Goal: Task Accomplishment & Management: Manage account settings

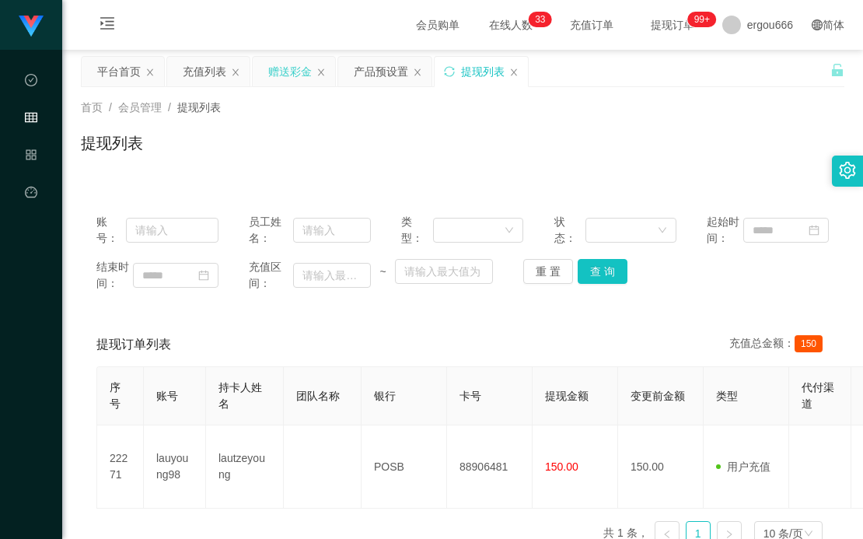
click at [269, 79] on div "赠送彩金" at bounding box center [290, 72] width 44 height 30
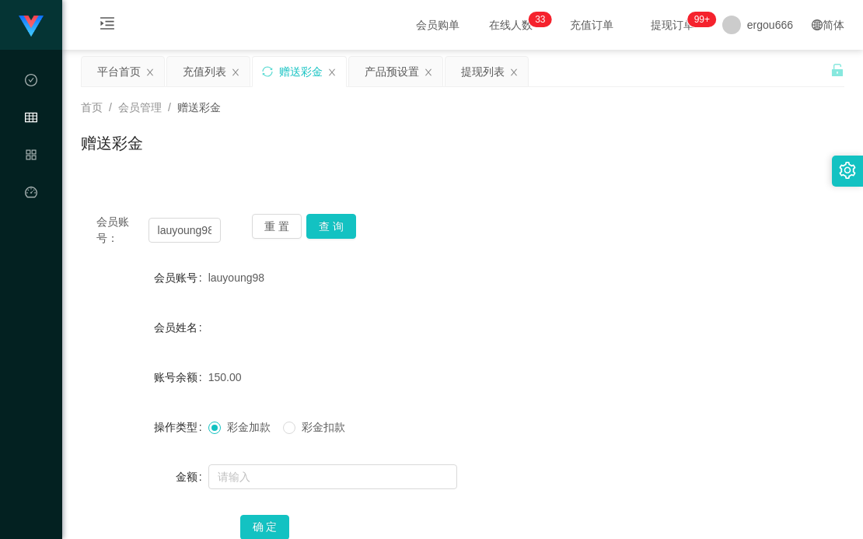
click at [185, 215] on div "会员账号： lauyoung98" at bounding box center [158, 230] width 124 height 33
drag, startPoint x: 187, startPoint y: 223, endPoint x: 242, endPoint y: 233, distance: 56.1
click at [189, 223] on input "lauyoung98" at bounding box center [184, 230] width 73 height 25
click at [347, 220] on button "查 询" at bounding box center [331, 226] width 50 height 25
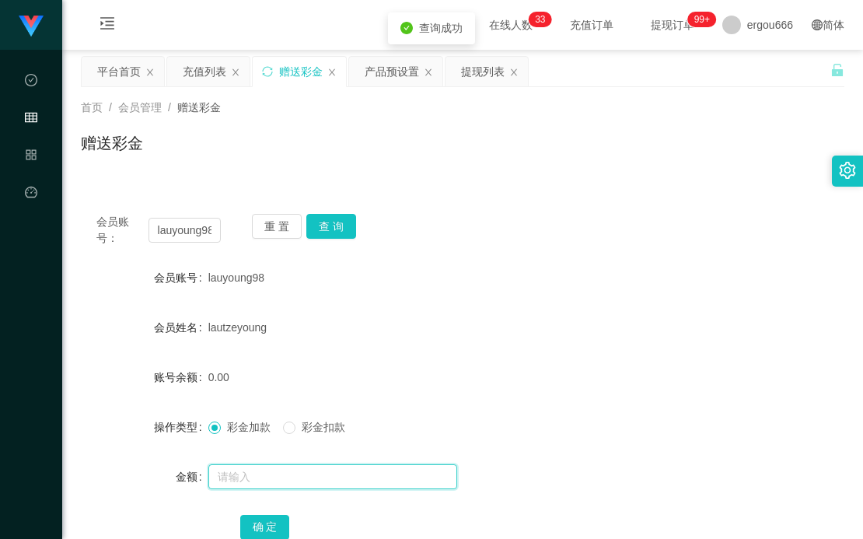
click at [237, 468] on input "text" at bounding box center [332, 476] width 249 height 25
type input "40"
click at [258, 519] on button "确 定" at bounding box center [265, 527] width 50 height 25
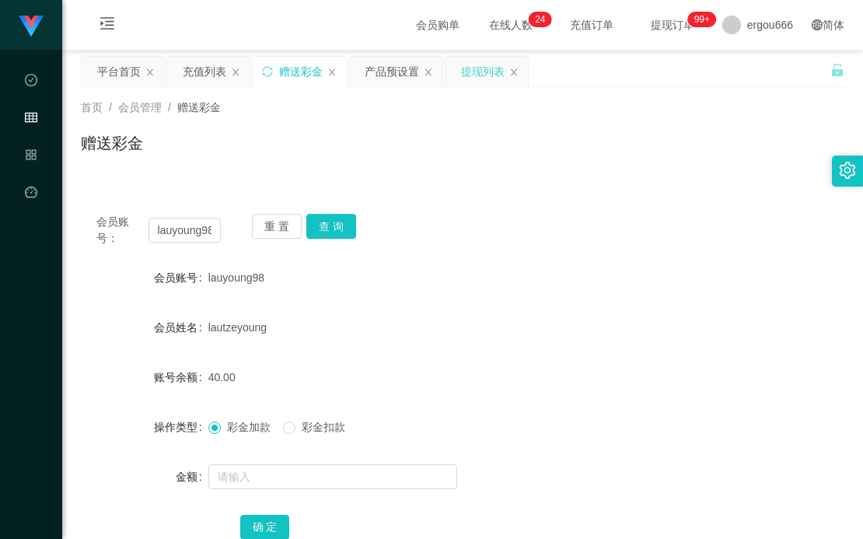
click at [499, 75] on div "提现列表" at bounding box center [483, 72] width 44 height 30
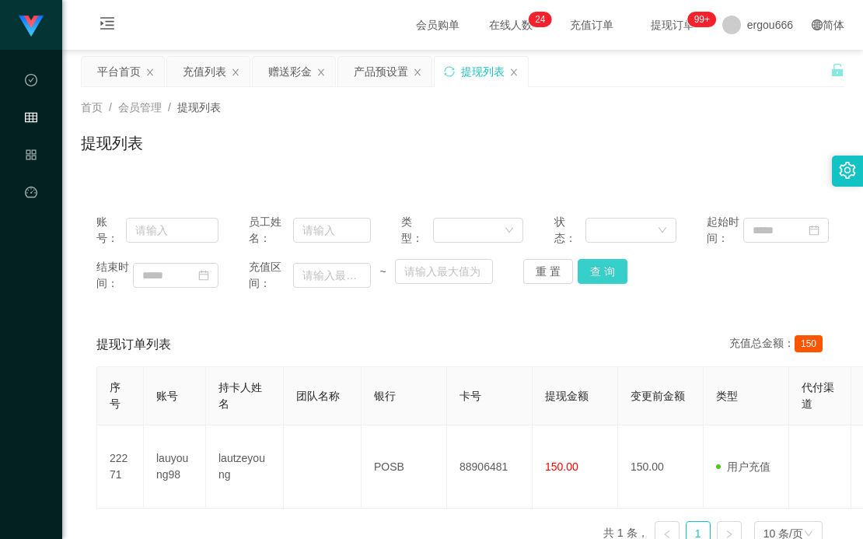
click at [606, 273] on button "查 询" at bounding box center [603, 271] width 50 height 25
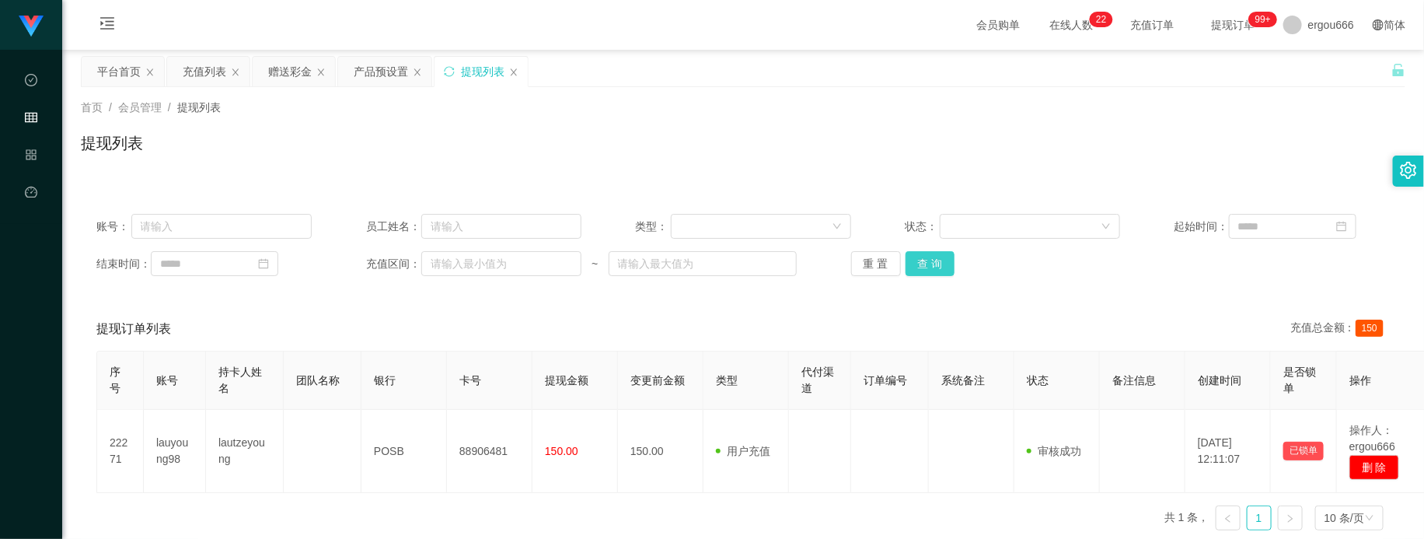
click at [862, 260] on button "查 询" at bounding box center [931, 263] width 50 height 25
click at [862, 260] on div "重 置 查 询" at bounding box center [958, 263] width 215 height 25
click at [862, 260] on button "查 询" at bounding box center [931, 263] width 50 height 25
click at [605, 184] on div "账号： 员工姓名： 类型： 状态： 起始时间： 结束时间： 充值区间： ~ 重 置 查 询 提现订单列表 充值总金额： 150 序号 账号 持卡人姓名 团队名…" at bounding box center [743, 361] width 1325 height 363
click at [862, 264] on button "查 询" at bounding box center [931, 263] width 50 height 25
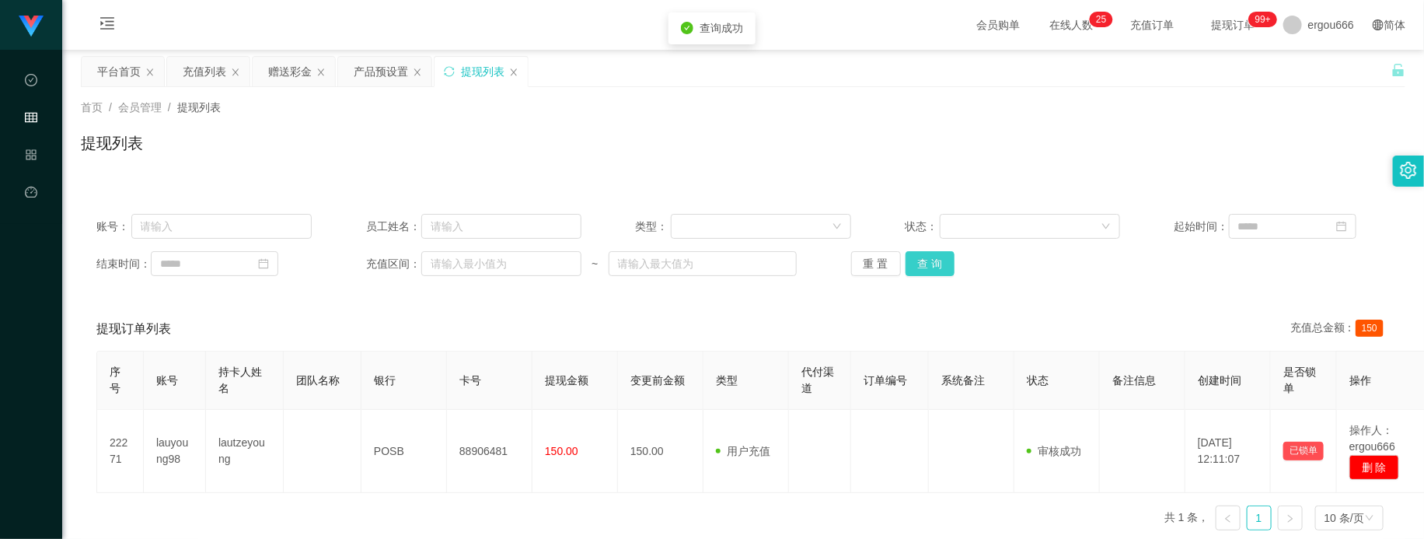
click at [862, 257] on button "查 询" at bounding box center [931, 263] width 50 height 25
click at [862, 249] on div "账号： 员工姓名： 类型： 状态： 起始时间： 结束时间： 充值区间： ~ 重 置 查 询" at bounding box center [743, 244] width 1325 height 93
click at [862, 265] on button "查 询" at bounding box center [931, 263] width 50 height 25
click at [862, 269] on button "查 询" at bounding box center [931, 263] width 50 height 25
click at [862, 266] on button "查 询" at bounding box center [931, 263] width 50 height 25
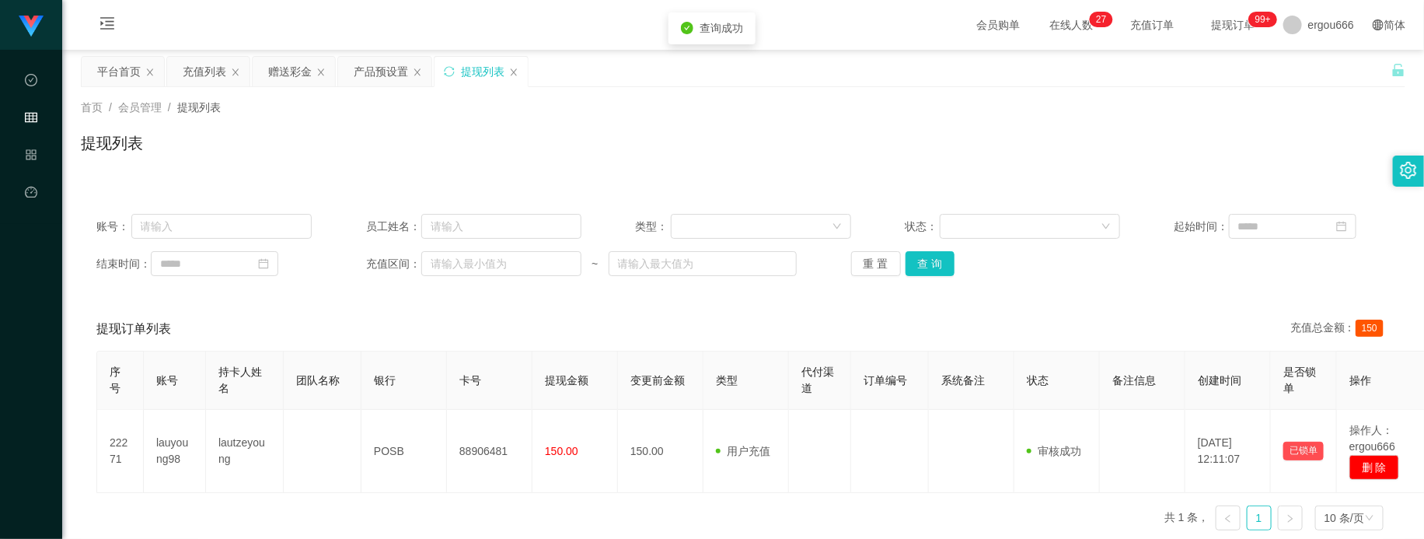
click at [857, 175] on div "首页 / 会员管理 / 提现列表 / 提现列表" at bounding box center [743, 133] width 1362 height 92
click at [290, 82] on div "赠送彩金" at bounding box center [290, 72] width 44 height 30
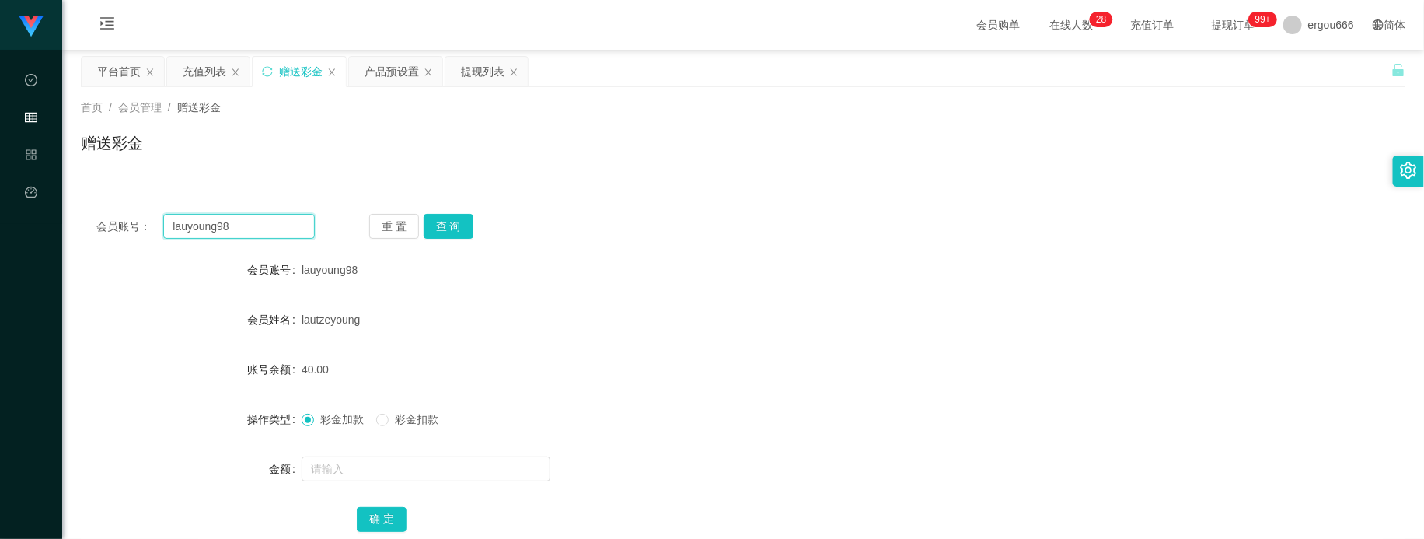
click at [268, 216] on input "lauyoung98" at bounding box center [238, 226] width 151 height 25
paste input "88012103"
type input "88012103"
click at [445, 233] on button "查 询" at bounding box center [449, 226] width 50 height 25
click at [364, 457] on input "text" at bounding box center [426, 468] width 249 height 25
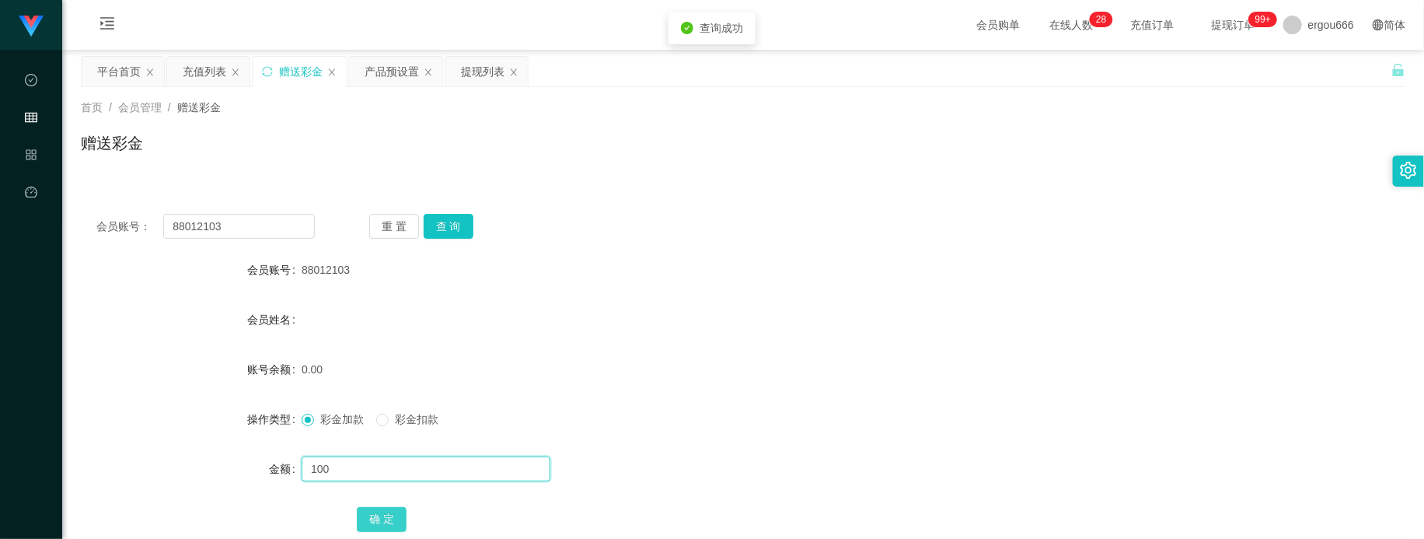
type input "100"
click at [386, 522] on button "确 定" at bounding box center [382, 519] width 50 height 25
click at [169, 125] on div "首页 / 会员管理 / 赠送彩金 / 赠送彩金" at bounding box center [743, 133] width 1325 height 68
click at [393, 78] on div "产品预设置" at bounding box center [392, 72] width 54 height 30
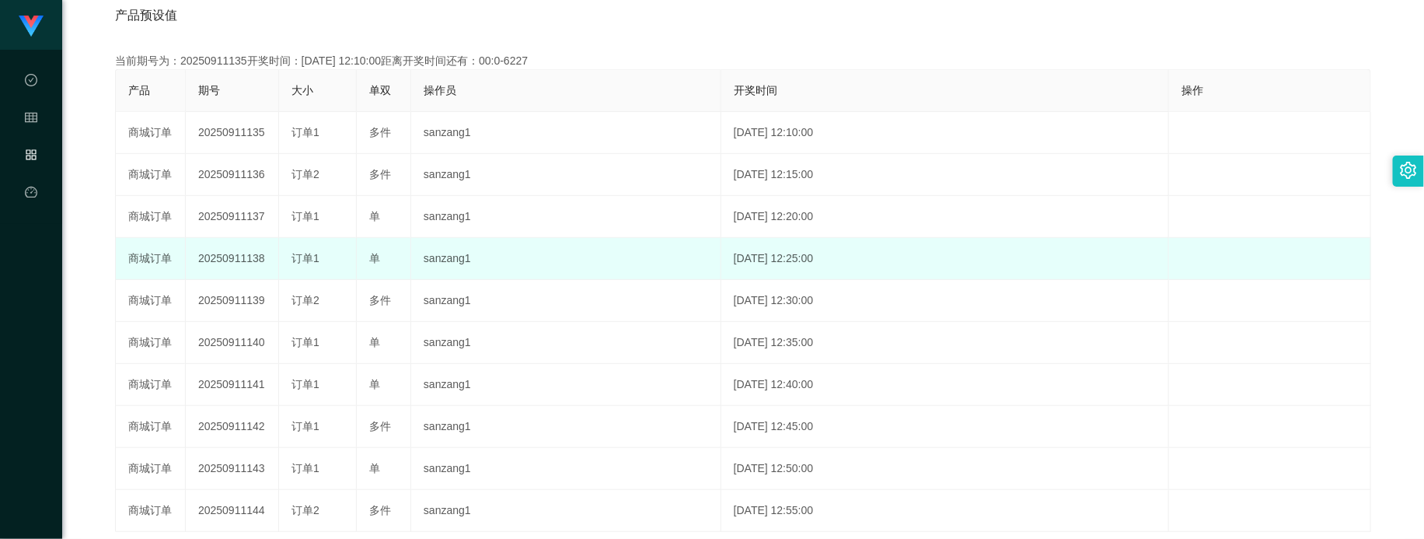
scroll to position [194, 0]
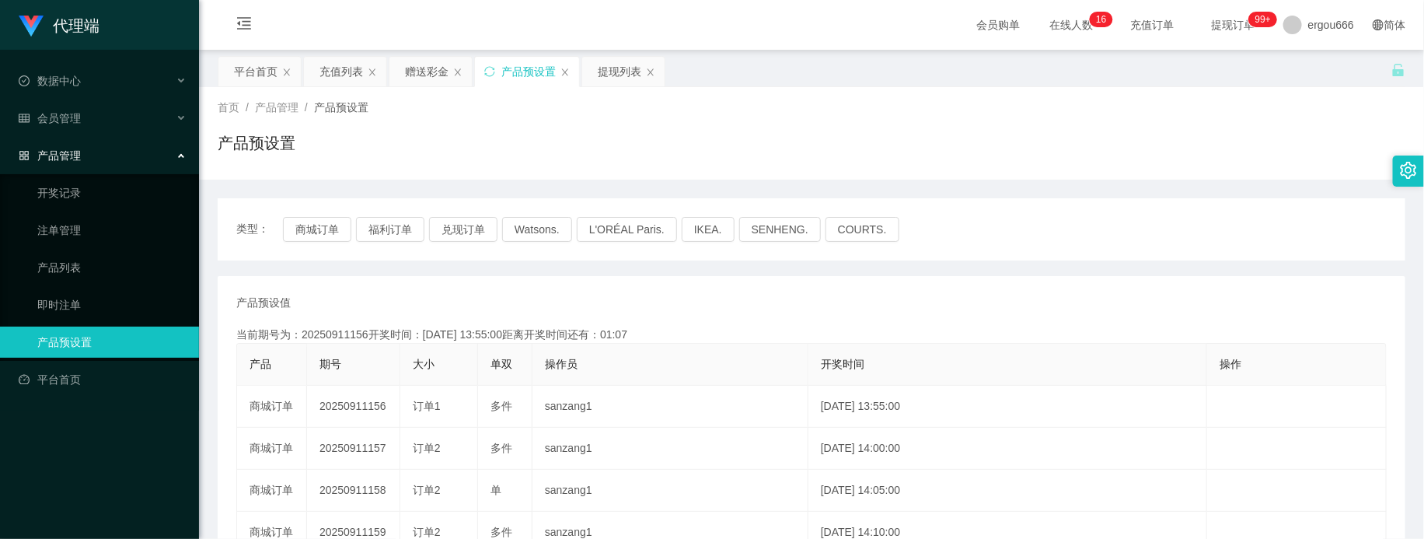
scroll to position [194, 0]
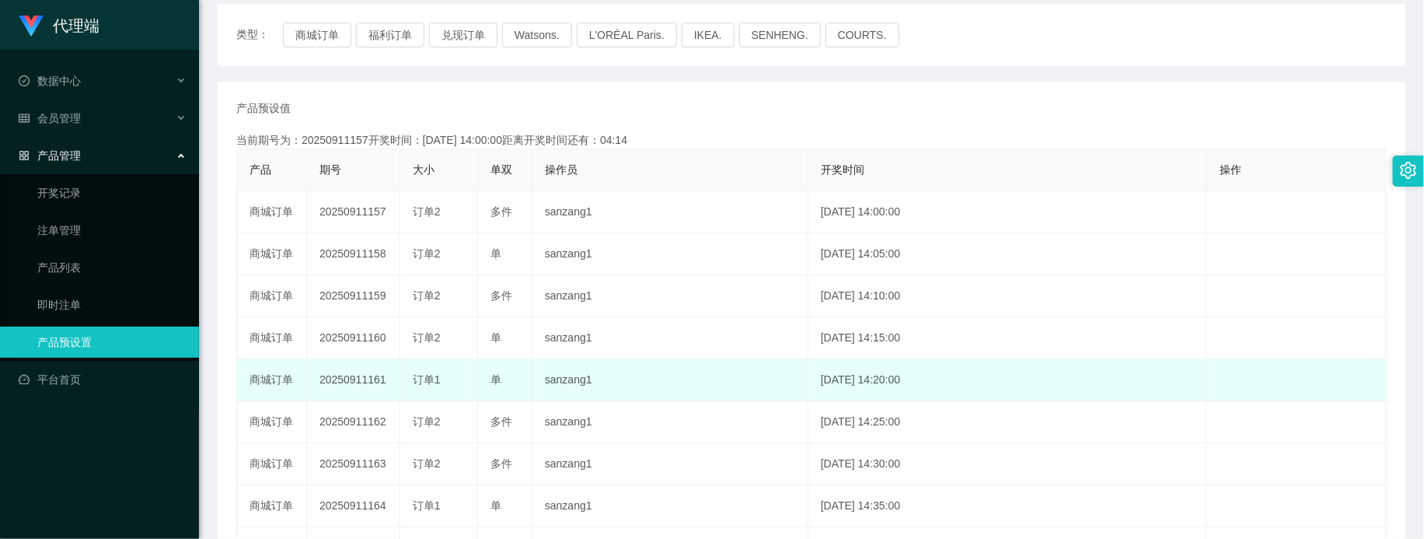
click at [517, 360] on td "单" at bounding box center [505, 380] width 54 height 42
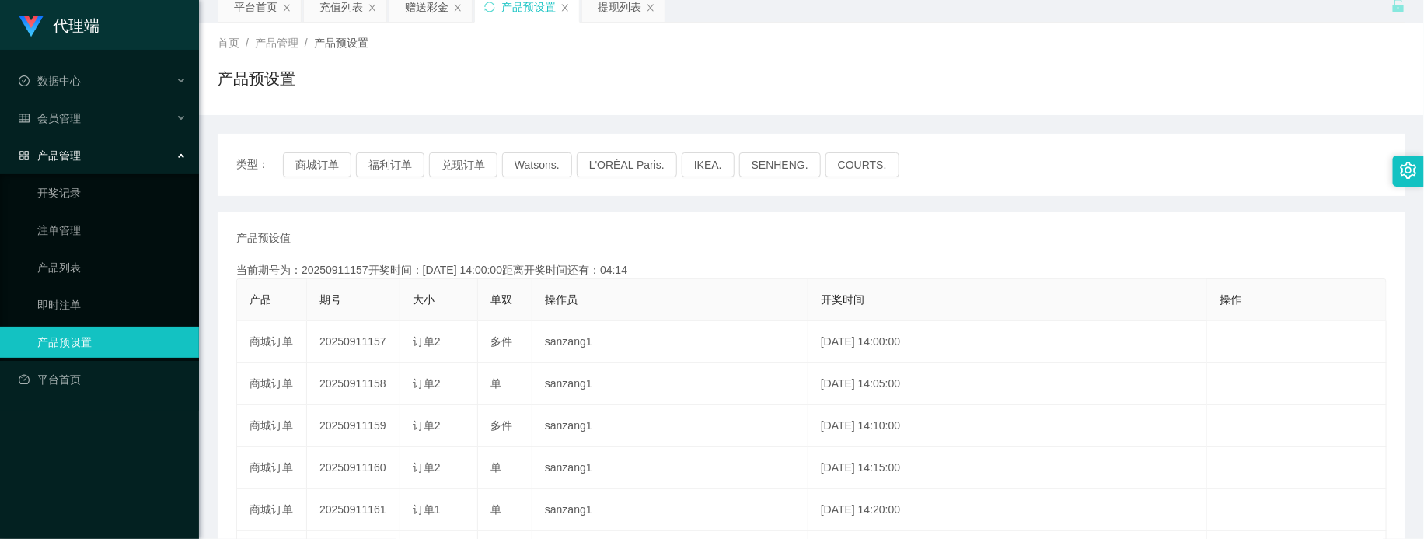
scroll to position [0, 0]
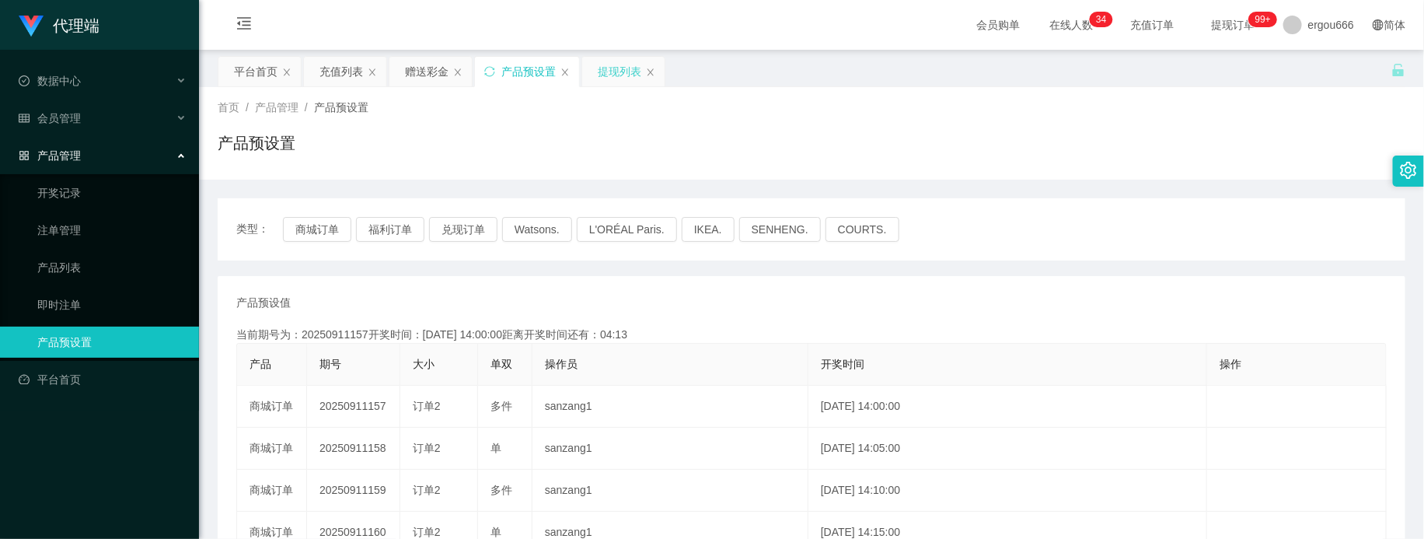
click at [620, 75] on div "提现列表" at bounding box center [620, 72] width 44 height 30
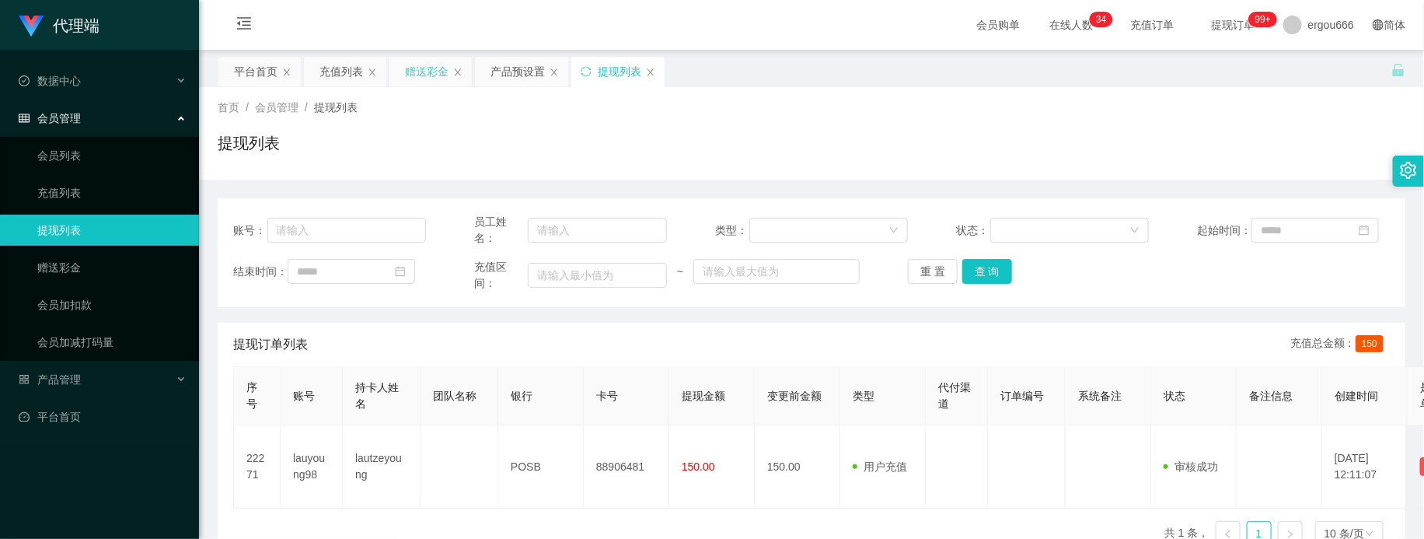
click at [420, 72] on div "赠送彩金" at bounding box center [427, 72] width 44 height 30
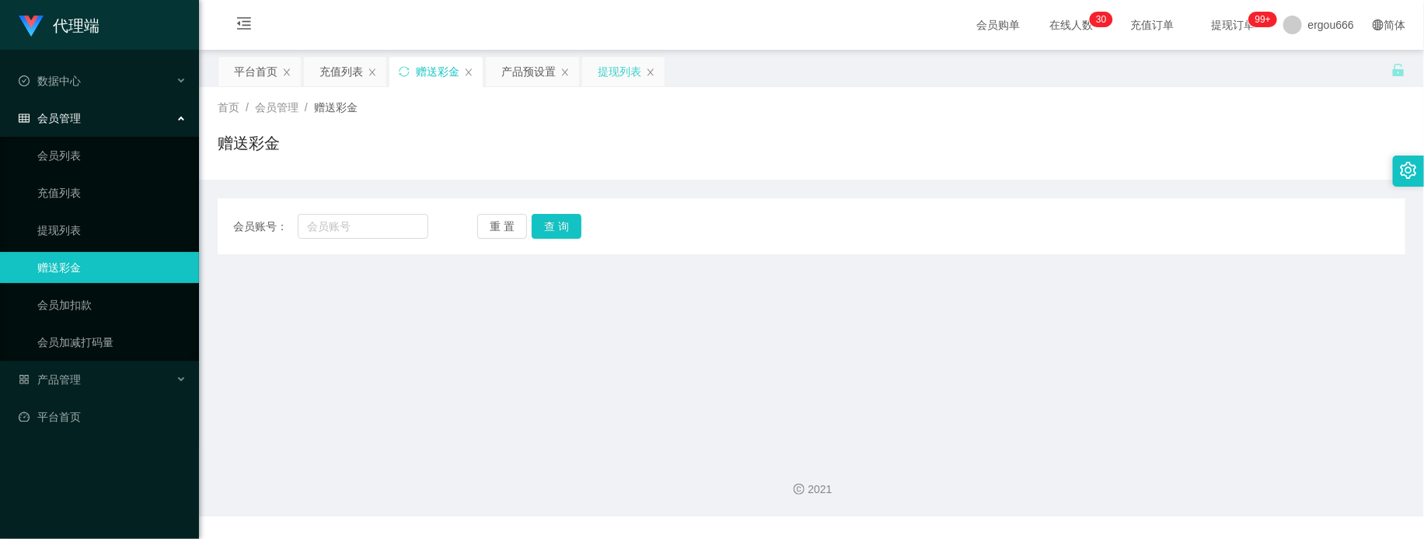
click at [614, 79] on div "提现列表" at bounding box center [620, 72] width 44 height 30
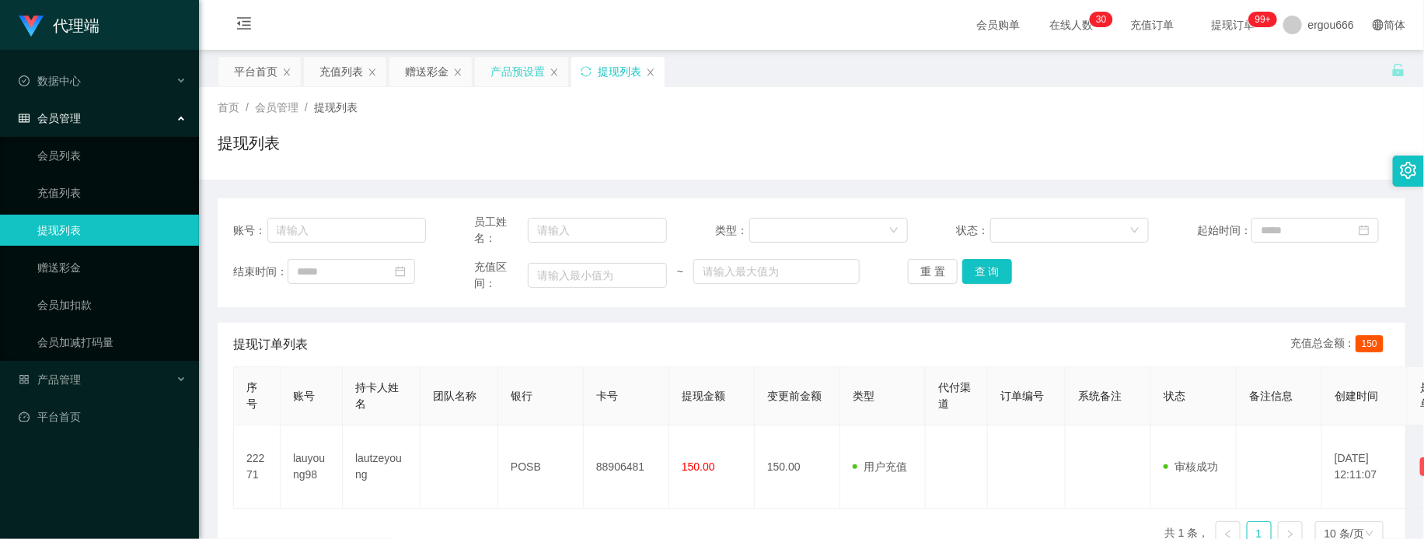
click at [527, 71] on div "产品预设置" at bounding box center [517, 72] width 54 height 30
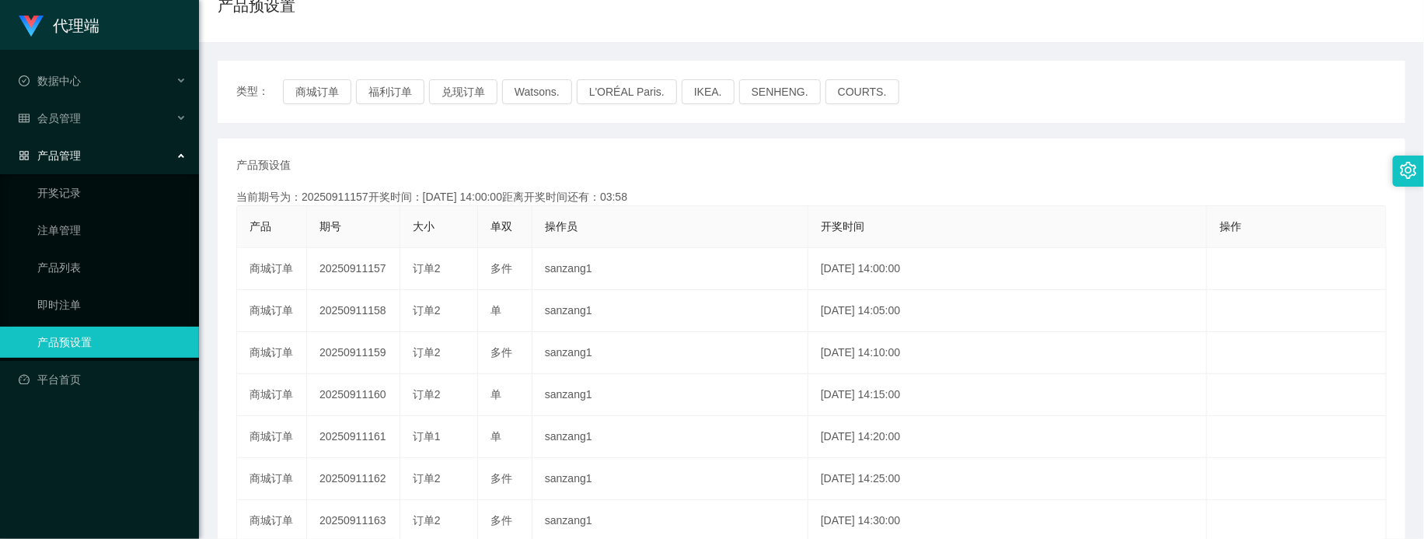
scroll to position [20, 0]
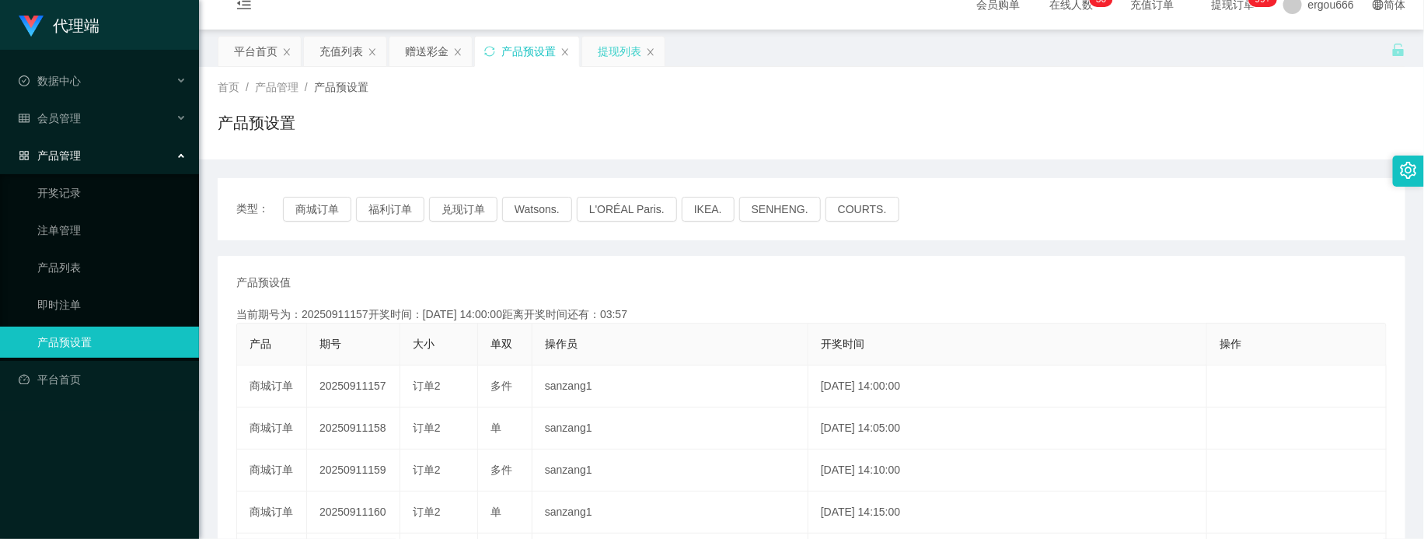
click at [622, 44] on div "提现列表" at bounding box center [620, 52] width 44 height 30
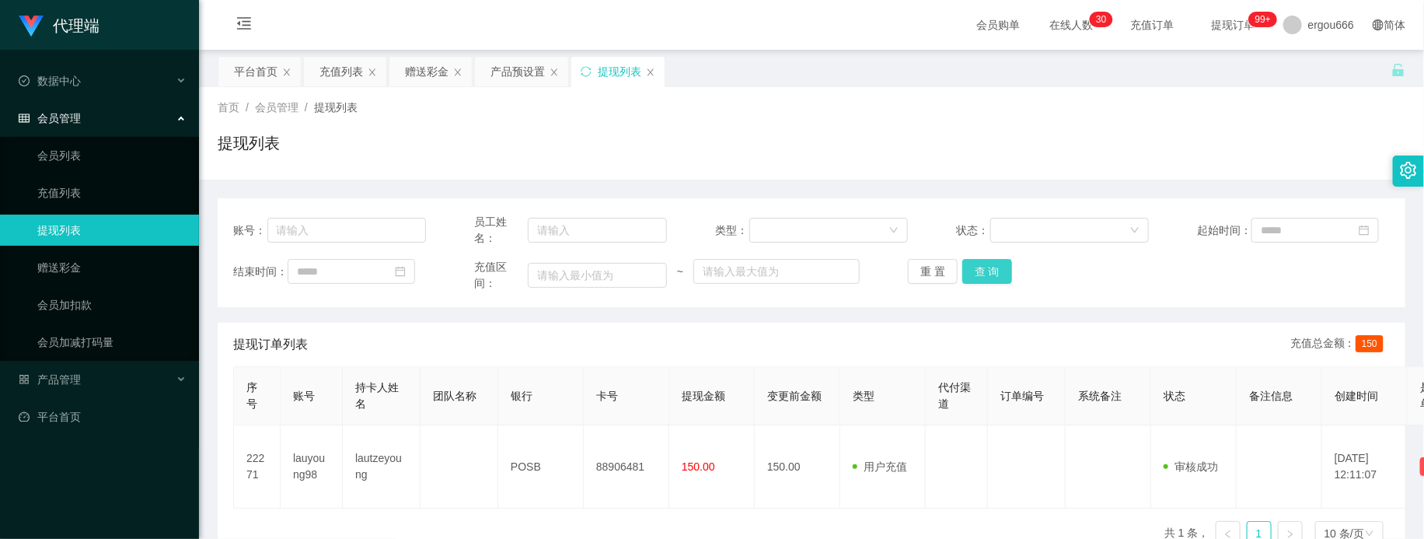
click at [981, 268] on button "查 询" at bounding box center [987, 271] width 50 height 25
click at [406, 75] on div "赠送彩金" at bounding box center [427, 72] width 44 height 30
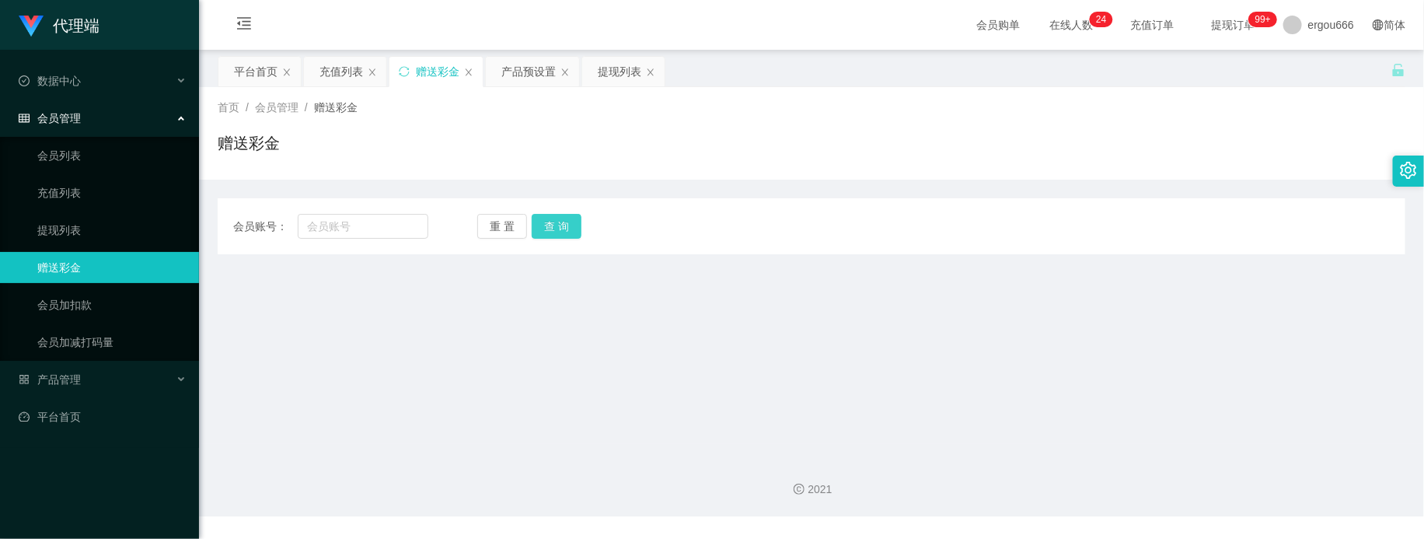
click at [562, 222] on button "查 询" at bounding box center [557, 226] width 50 height 25
drag, startPoint x: 362, startPoint y: 218, endPoint x: 452, endPoint y: 219, distance: 89.4
click at [362, 218] on input "text" at bounding box center [363, 226] width 131 height 25
paste input "88012103"
type input "88012103"
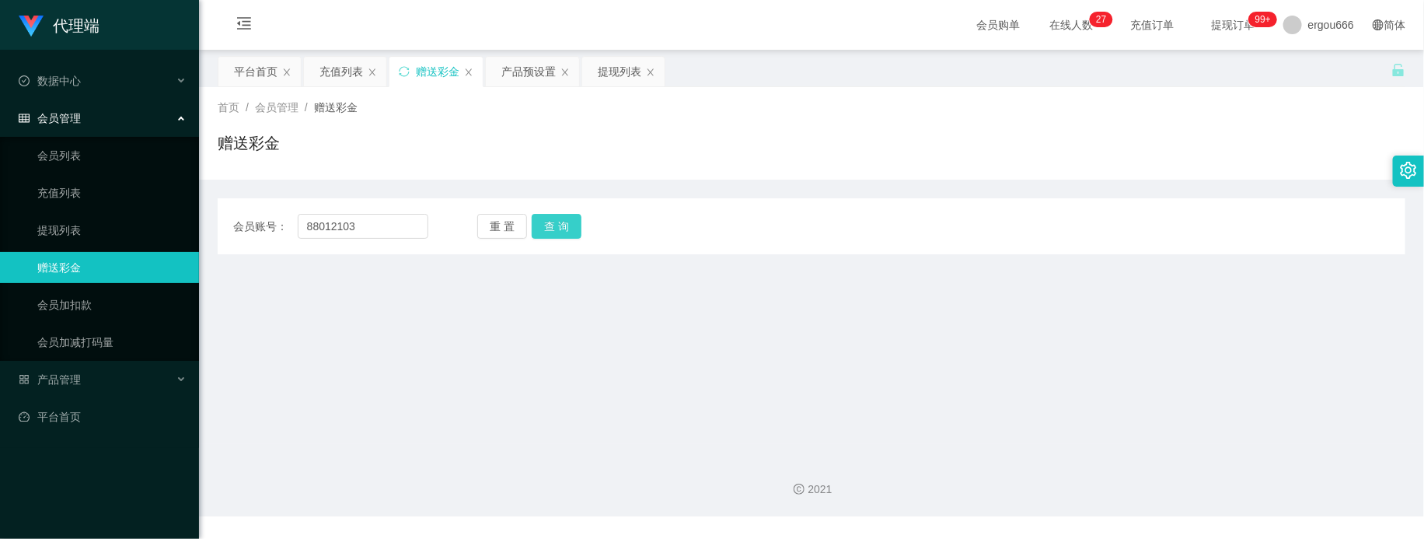
click at [557, 224] on button "查 询" at bounding box center [557, 226] width 50 height 25
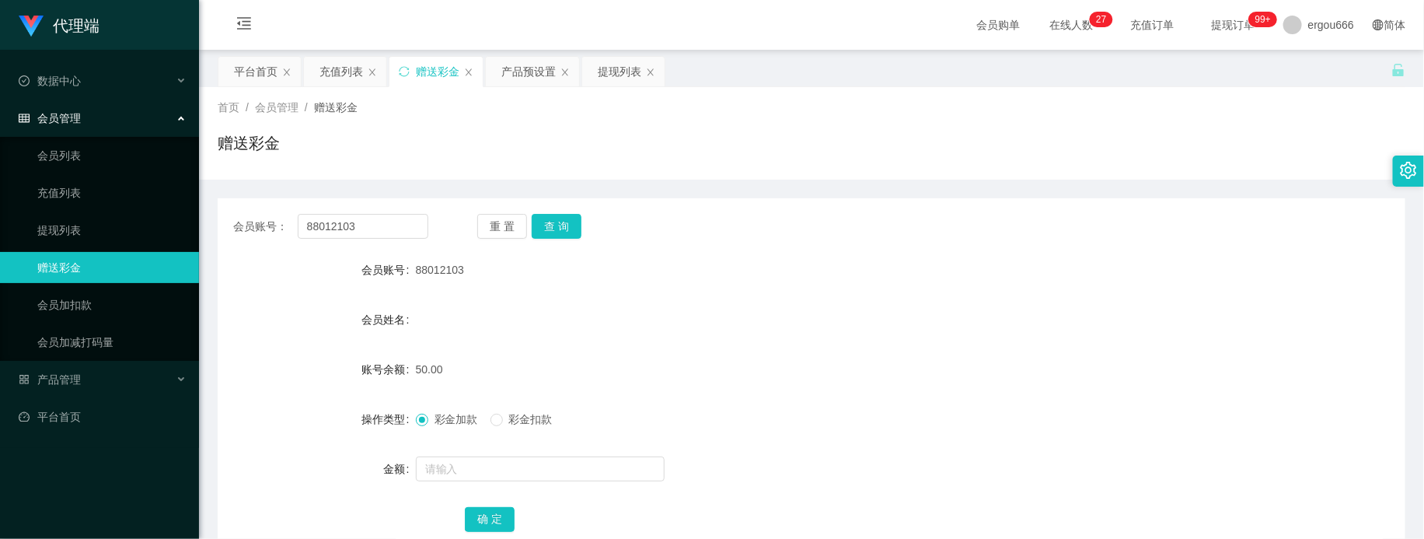
click at [665, 119] on div "首页 / 会员管理 / 赠送彩金 / 赠送彩金" at bounding box center [812, 133] width 1188 height 68
click at [622, 75] on div "提现列表" at bounding box center [620, 72] width 44 height 30
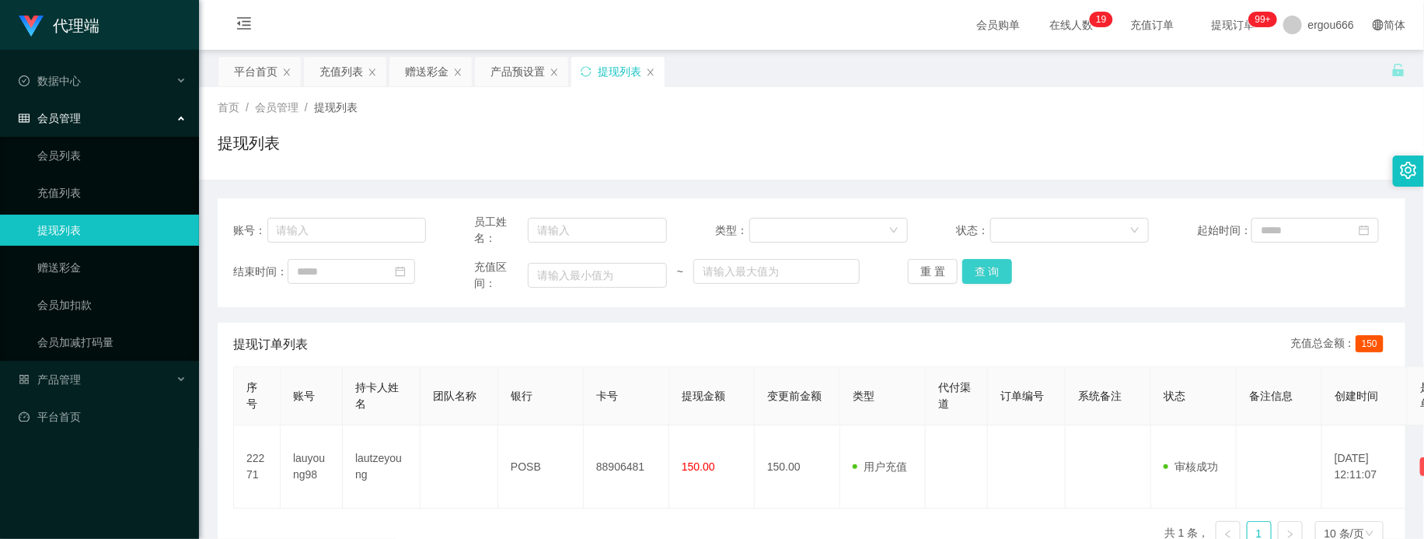
click at [992, 281] on button "查 询" at bounding box center [987, 271] width 50 height 25
click at [996, 270] on button "查 询" at bounding box center [987, 271] width 50 height 25
click at [421, 67] on div "赠送彩金" at bounding box center [427, 72] width 44 height 30
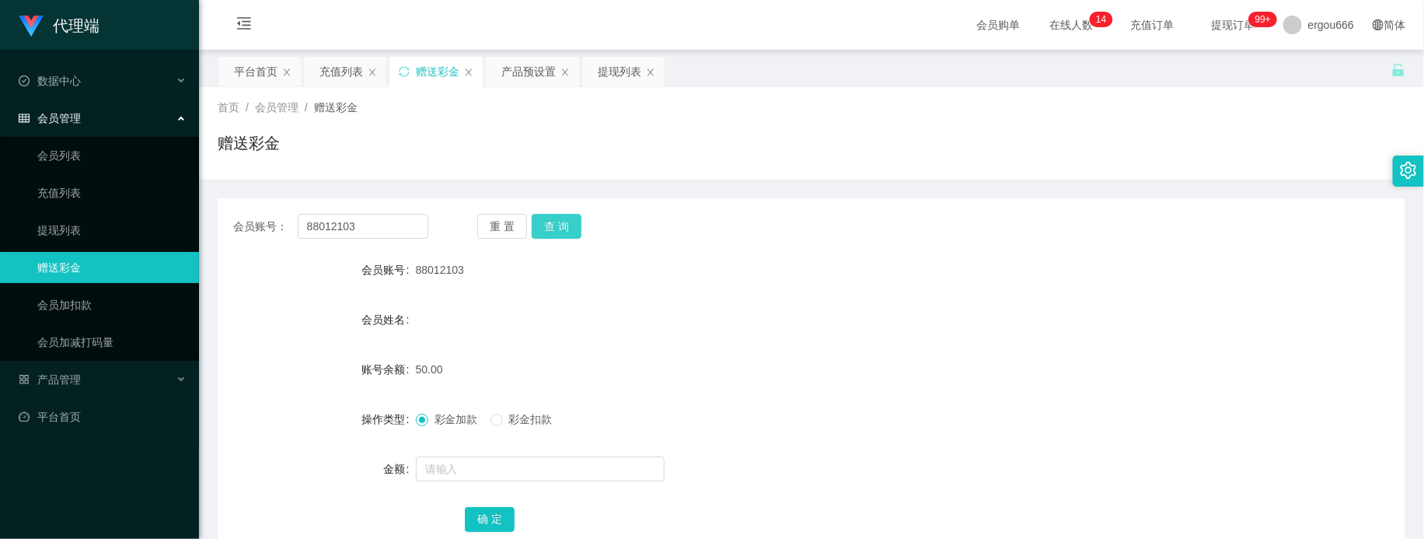
click at [564, 228] on button "查 询" at bounding box center [557, 226] width 50 height 25
click at [553, 238] on button "查 询" at bounding box center [557, 226] width 50 height 25
click at [556, 236] on button "查 询" at bounding box center [565, 226] width 67 height 25
click at [468, 469] on input "text" at bounding box center [540, 468] width 249 height 25
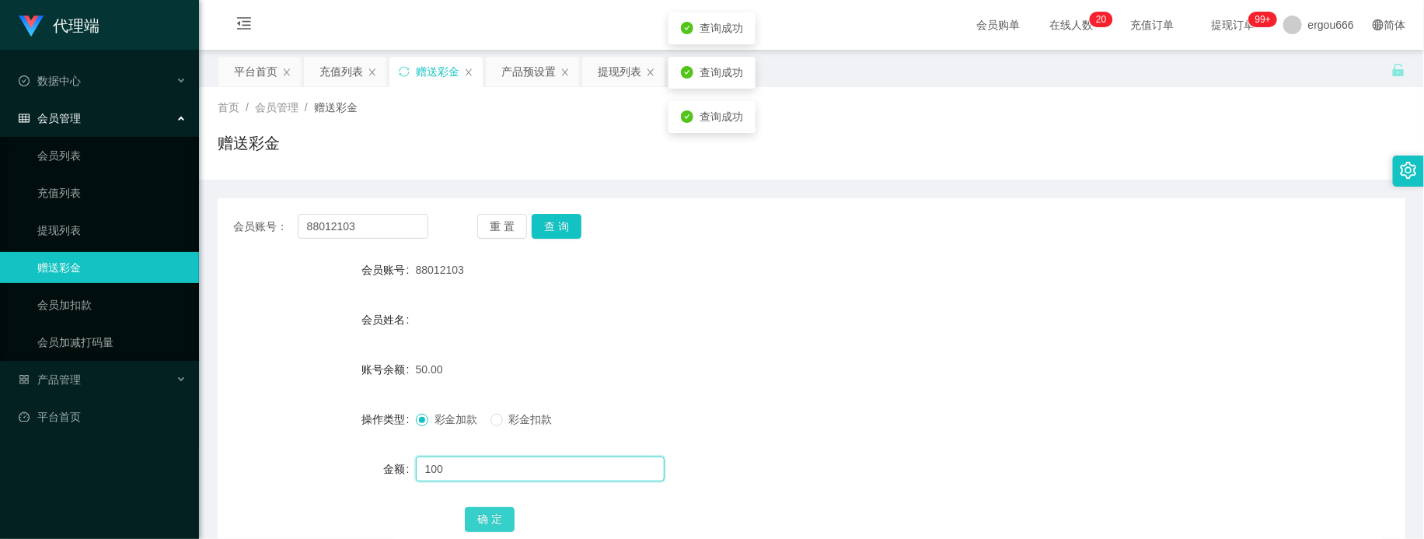
type input "100"
click at [500, 507] on button "确 定" at bounding box center [490, 519] width 50 height 25
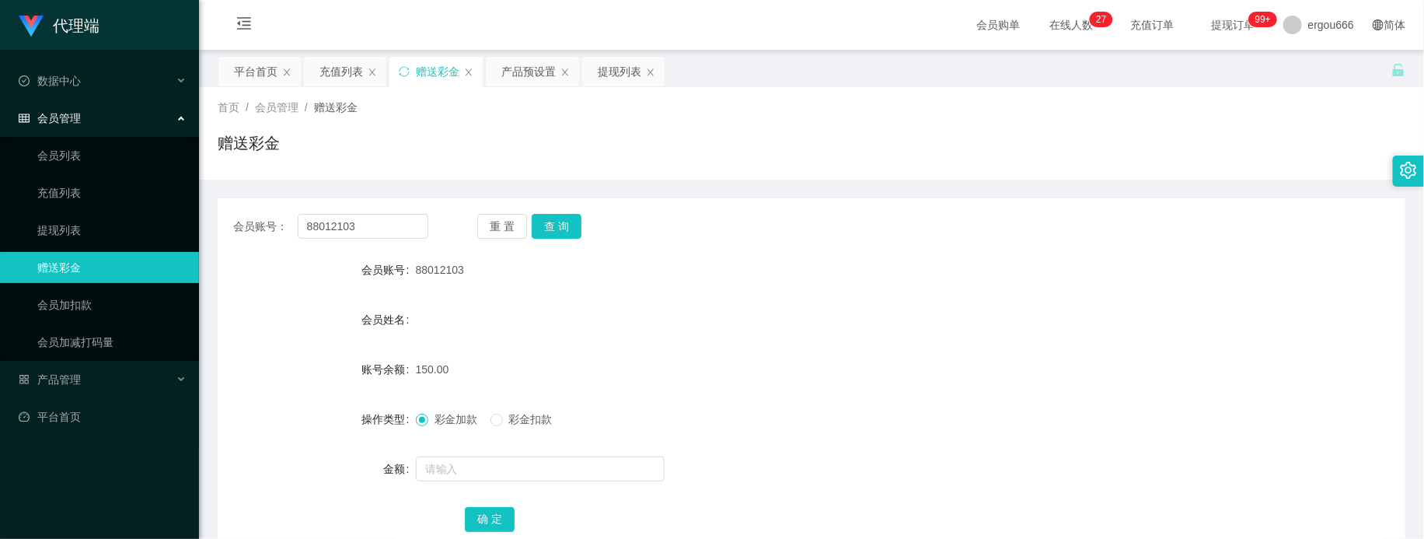
click at [728, 453] on div at bounding box center [762, 468] width 693 height 31
click at [407, 222] on input "88012103" at bounding box center [363, 226] width 131 height 25
click at [639, 72] on div "提现列表" at bounding box center [620, 72] width 44 height 30
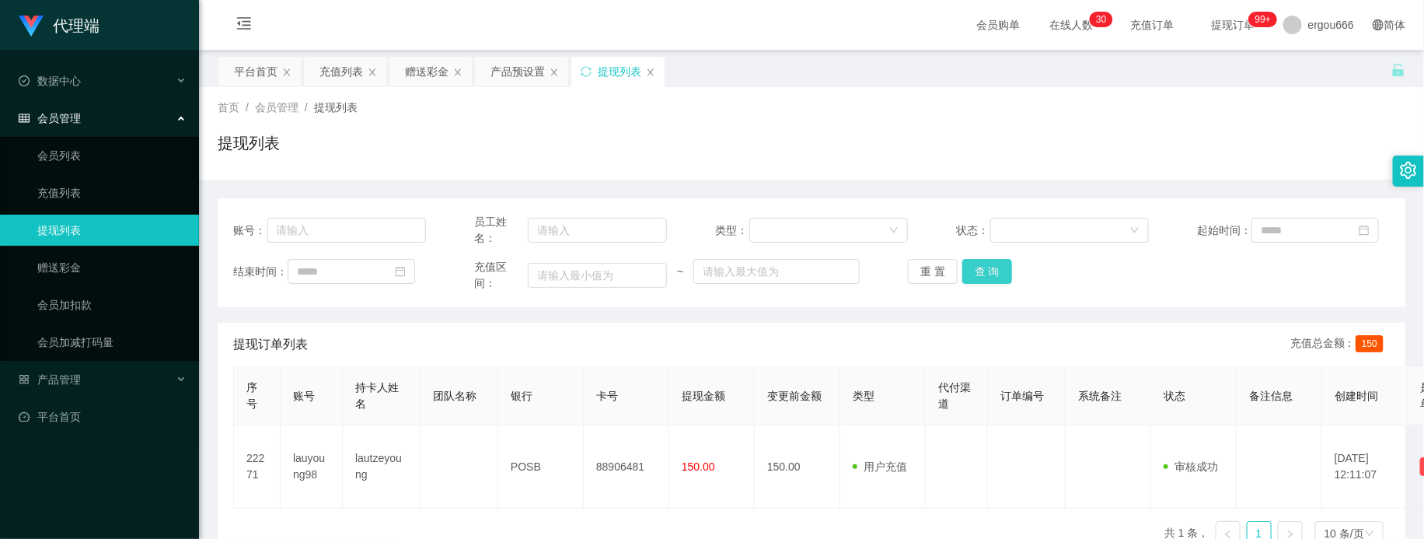
click at [965, 276] on button "查 询" at bounding box center [987, 271] width 50 height 25
click at [989, 263] on button "查 询" at bounding box center [987, 271] width 50 height 25
click at [620, 72] on div "提现列表" at bounding box center [620, 72] width 44 height 30
click at [988, 274] on button "查 询" at bounding box center [987, 271] width 50 height 25
click at [246, 28] on icon "图标: menu-fold" at bounding box center [244, 23] width 14 height 12
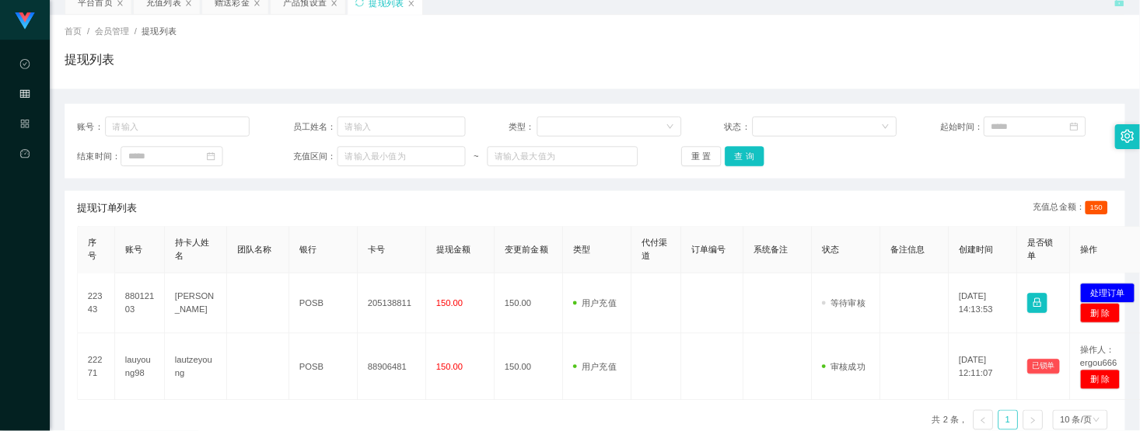
scroll to position [152, 0]
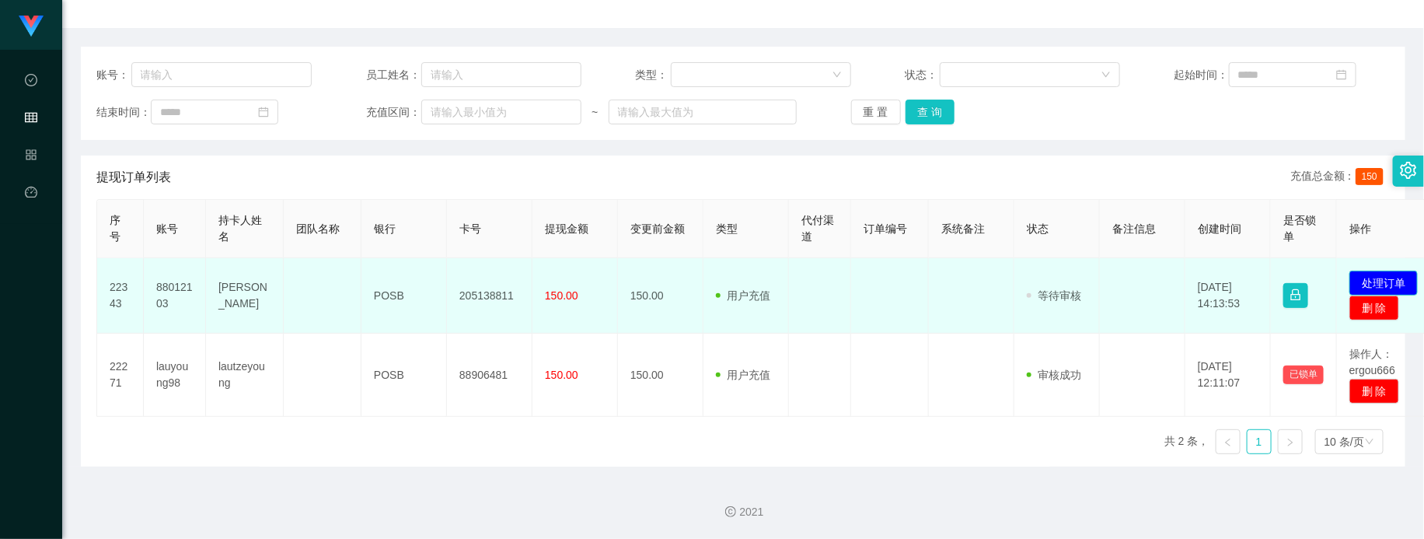
click at [1401, 277] on button "处理订单" at bounding box center [1383, 282] width 68 height 25
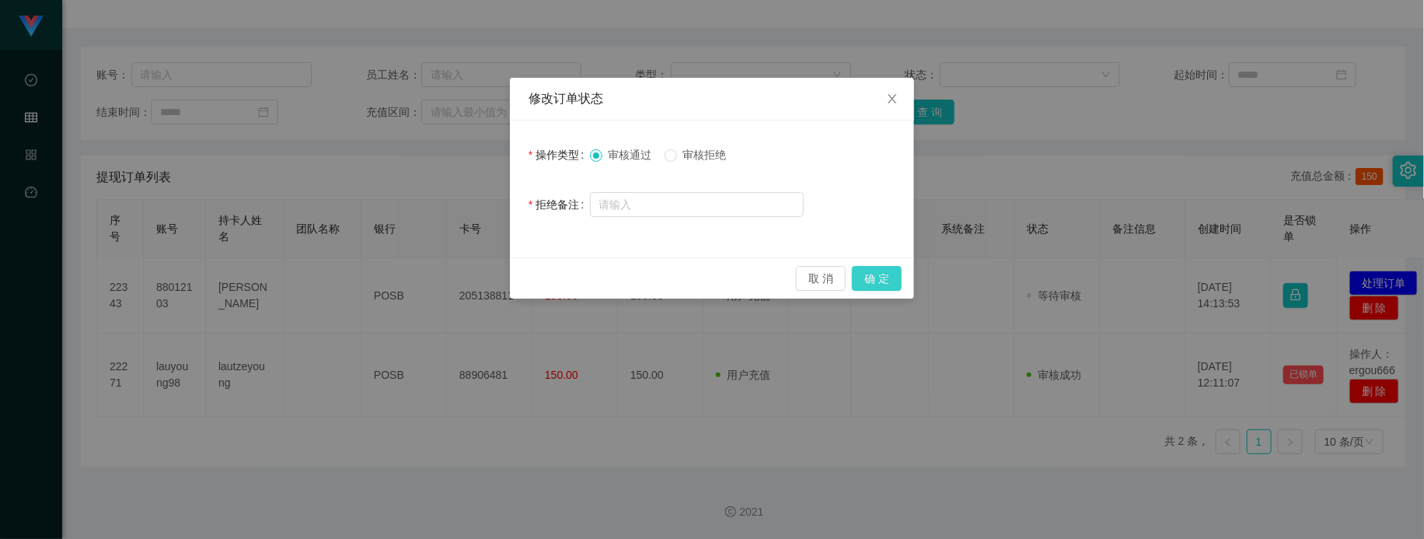
click at [881, 270] on button "确 定" at bounding box center [877, 278] width 50 height 25
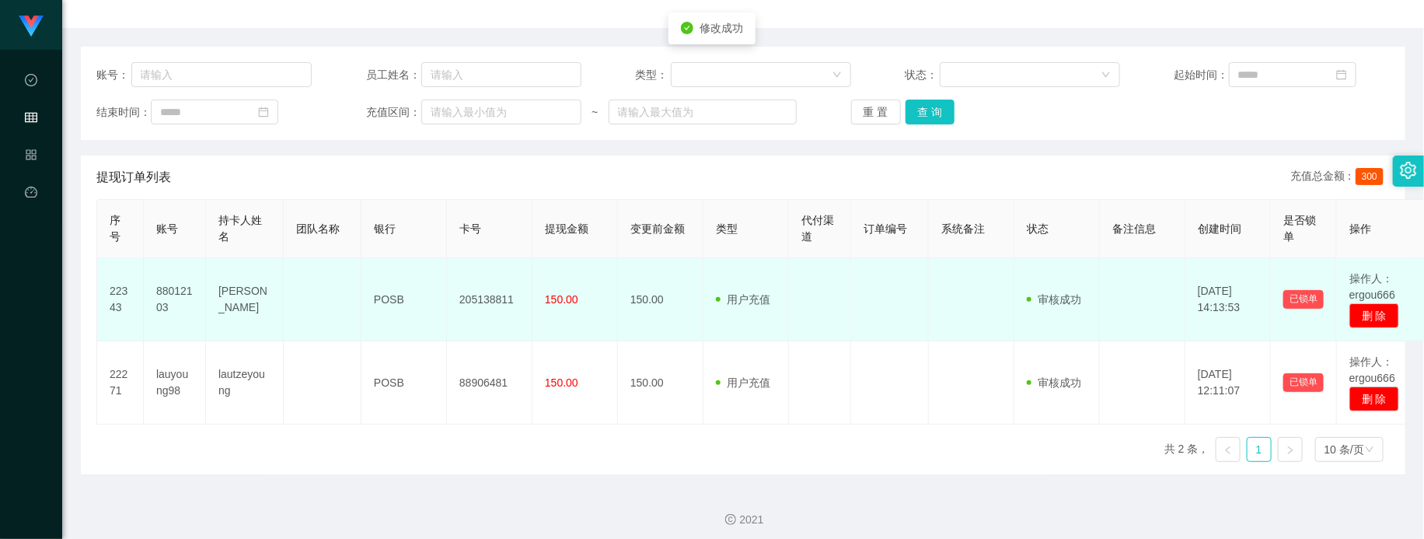
click at [504, 305] on td "205138811" at bounding box center [490, 299] width 86 height 83
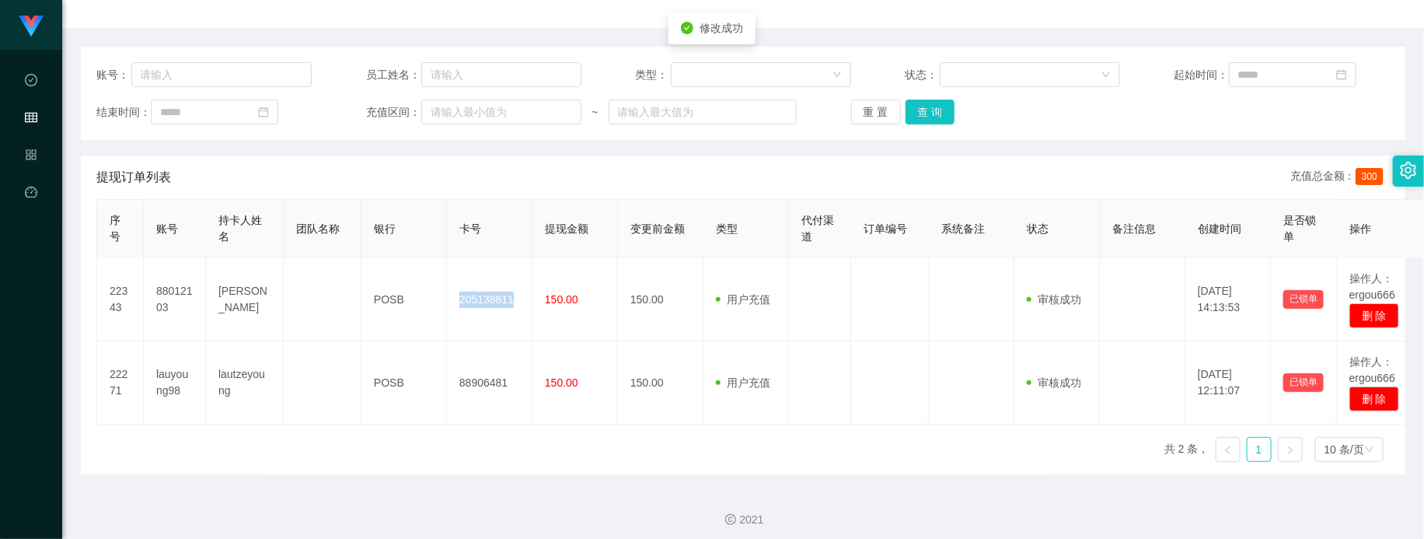
copy td "205138811"
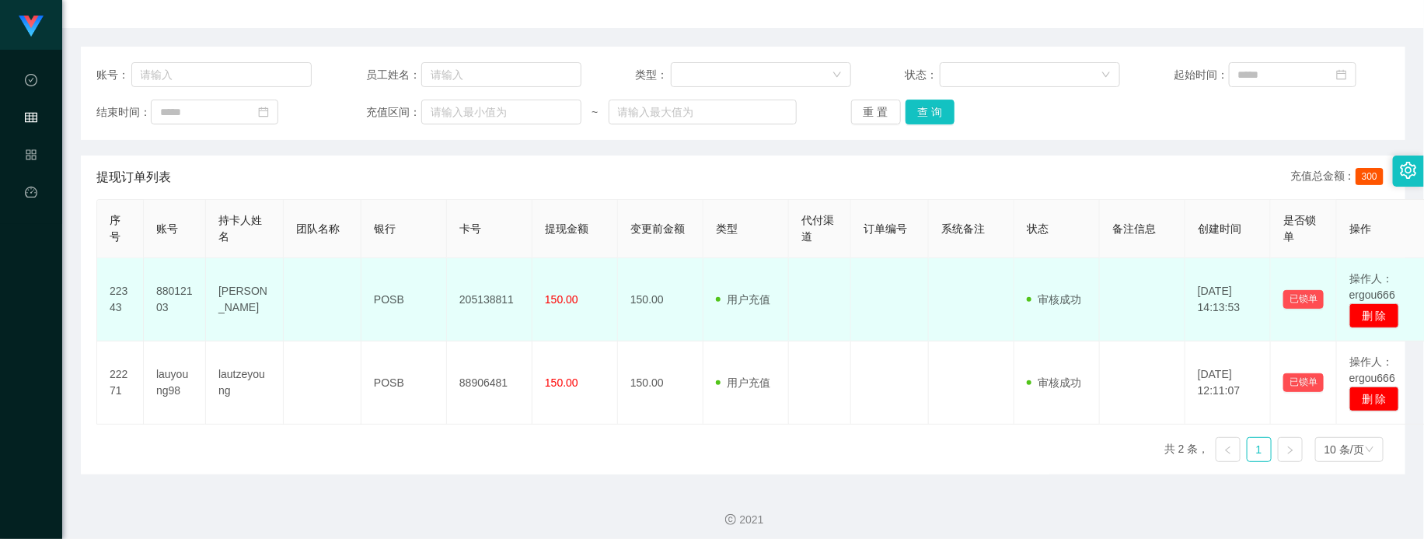
click at [164, 285] on td "88012103" at bounding box center [175, 299] width 62 height 83
click at [165, 282] on td "88012103" at bounding box center [175, 299] width 62 height 83
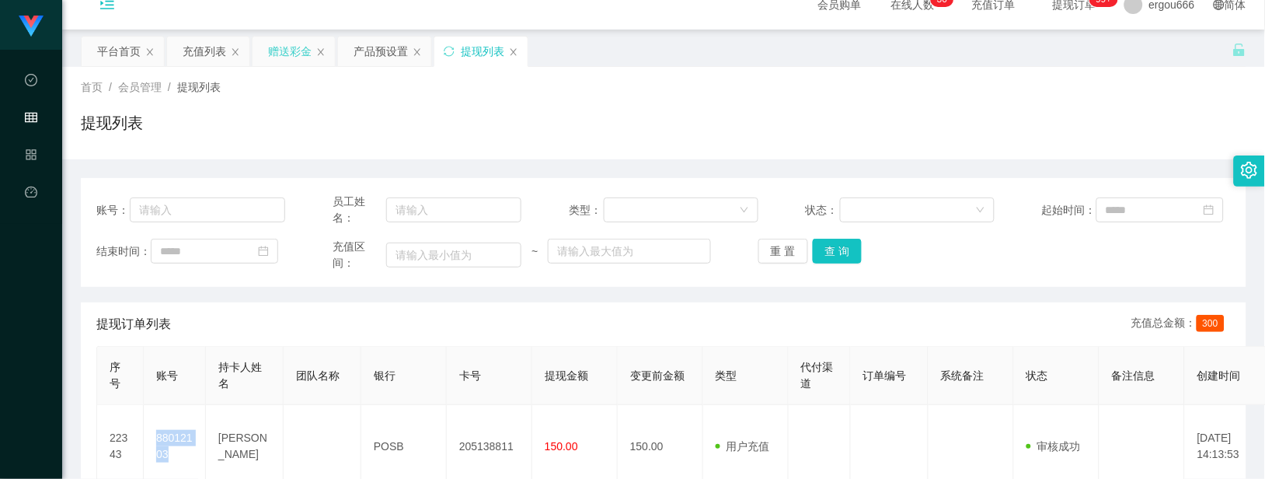
scroll to position [0, 0]
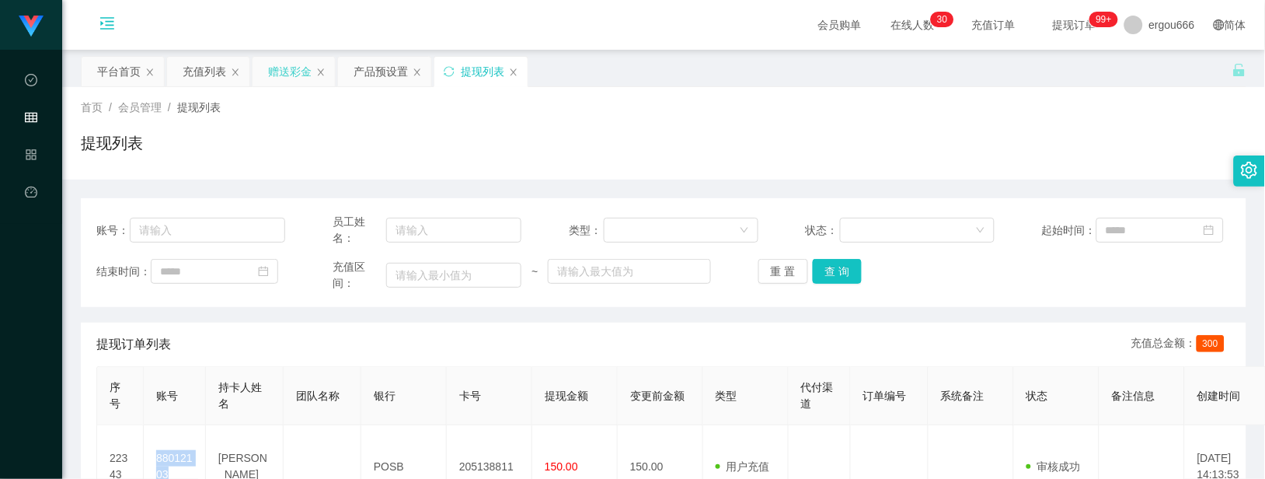
click at [297, 66] on div "赠送彩金" at bounding box center [290, 72] width 44 height 30
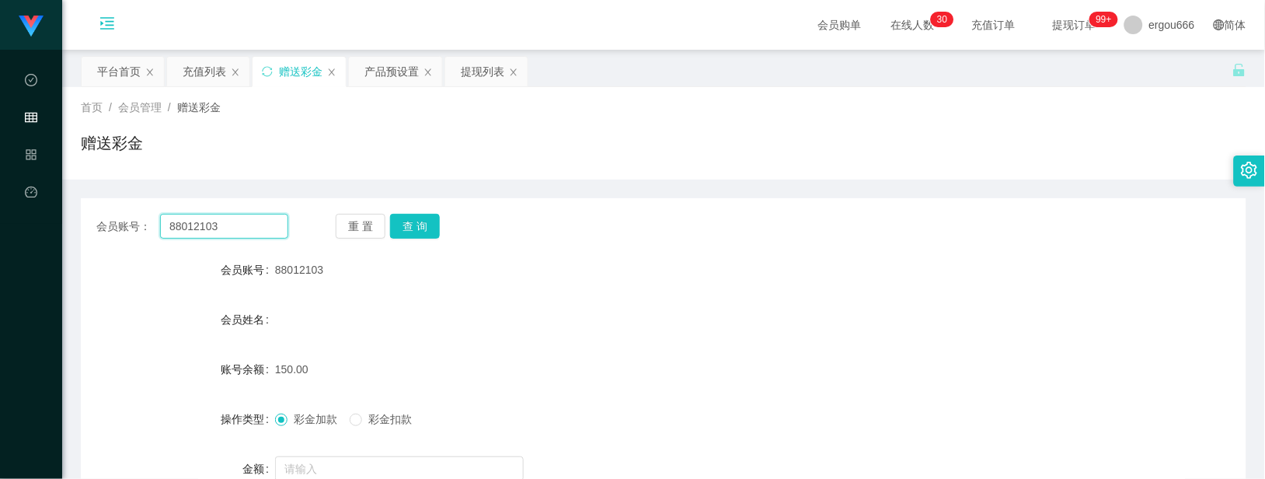
click at [227, 233] on input "88012103" at bounding box center [224, 226] width 128 height 25
paste input "205138811"
click at [415, 227] on button "查 询" at bounding box center [415, 226] width 50 height 25
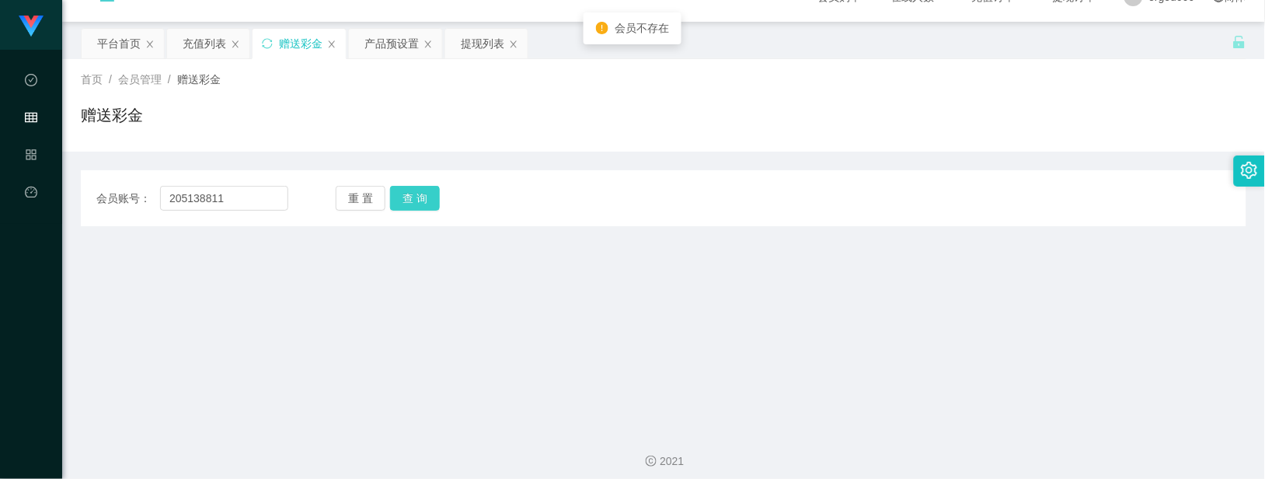
scroll to position [37, 0]
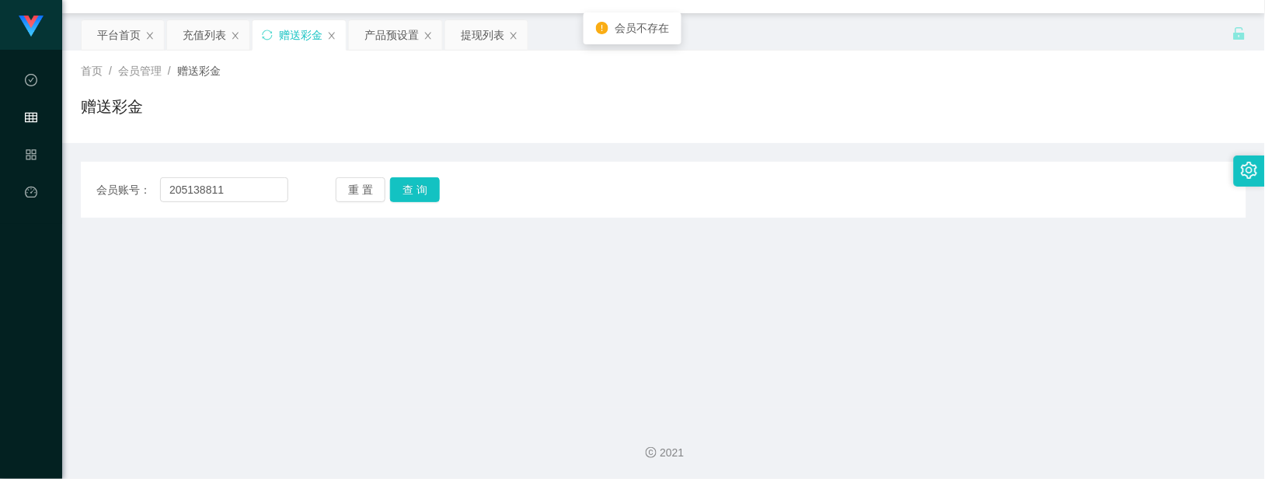
click at [254, 211] on div "会员账号： 205138811 重 置 查 询 会员账号 88012103 会员姓名 账号余额 150.00 操作类型 彩金加款 彩金扣款 金额 确 定" at bounding box center [664, 190] width 1166 height 56
click at [261, 179] on input "205138811" at bounding box center [224, 189] width 128 height 25
click at [283, 190] on input "205138811" at bounding box center [224, 189] width 128 height 25
paste input "88012103"
type input "88012103"
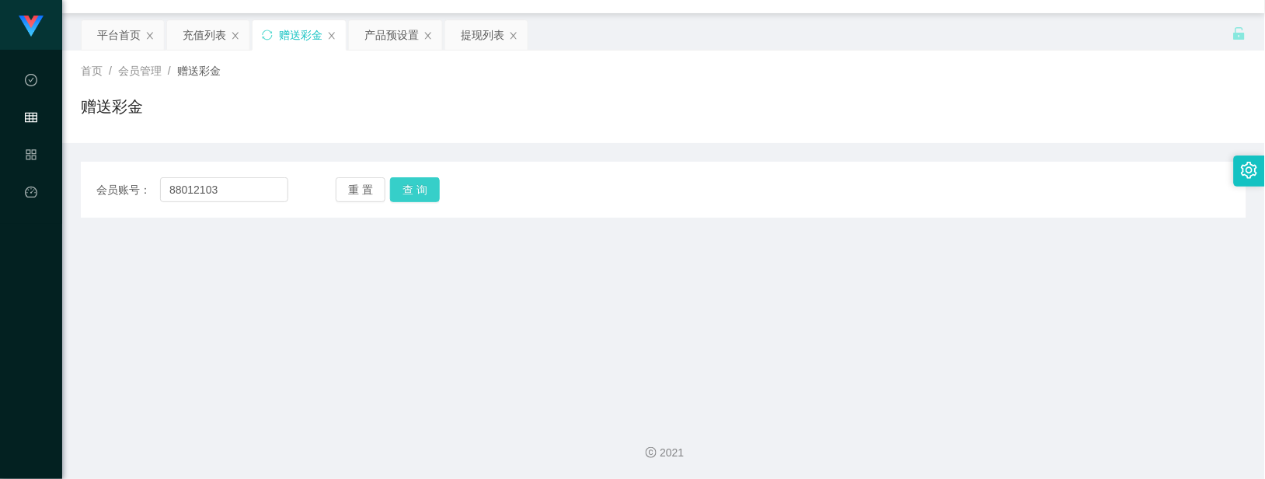
click at [414, 190] on button "查 询" at bounding box center [415, 189] width 50 height 25
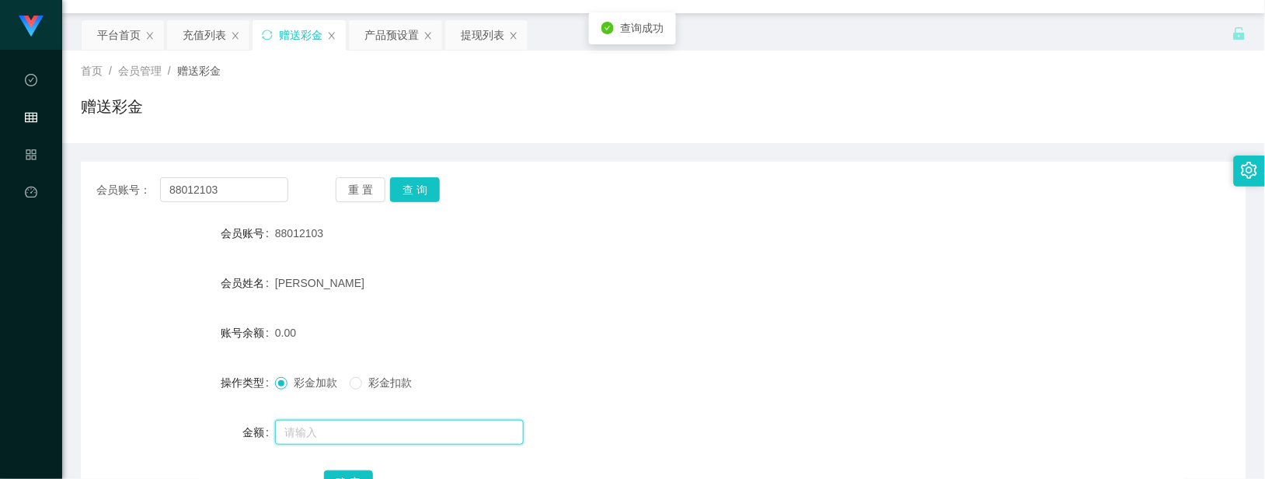
click at [315, 441] on input "text" at bounding box center [399, 432] width 249 height 25
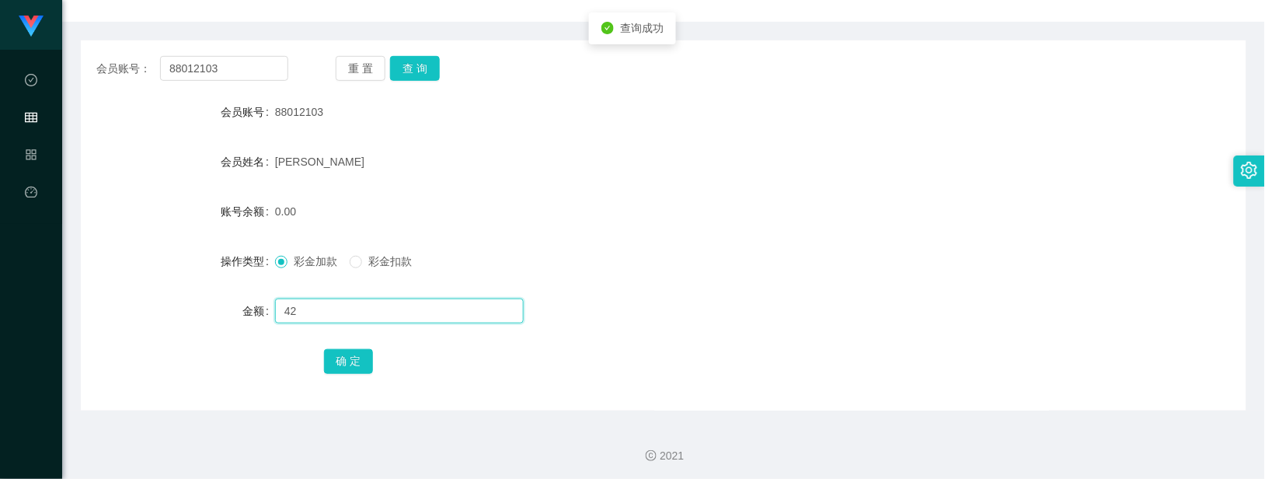
scroll to position [161, 0]
type input "41"
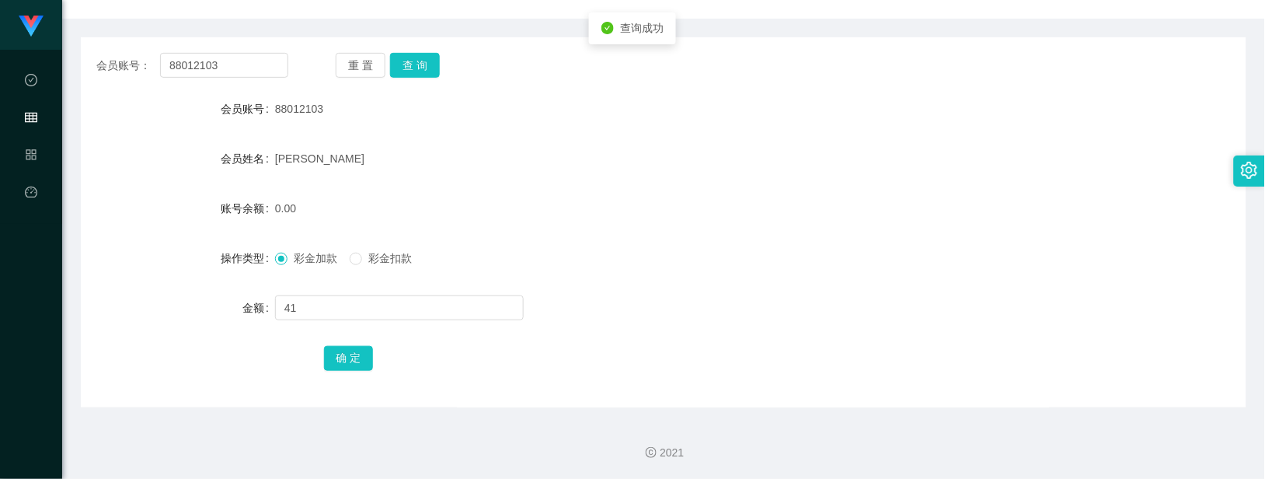
click at [367, 370] on div "确 定" at bounding box center [664, 357] width 680 height 31
click at [340, 353] on button "确 定" at bounding box center [349, 358] width 50 height 25
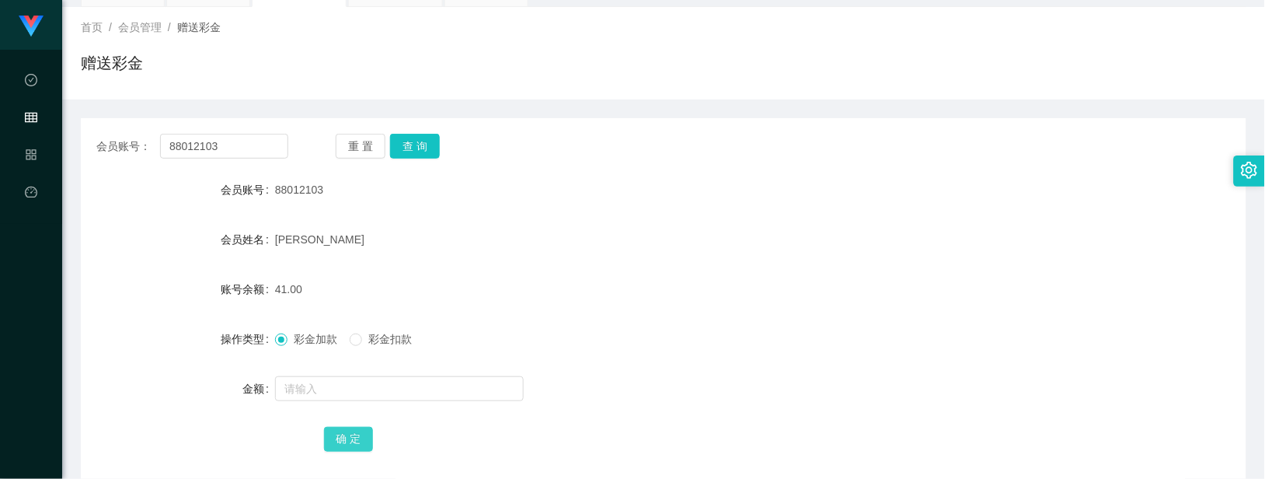
scroll to position [0, 0]
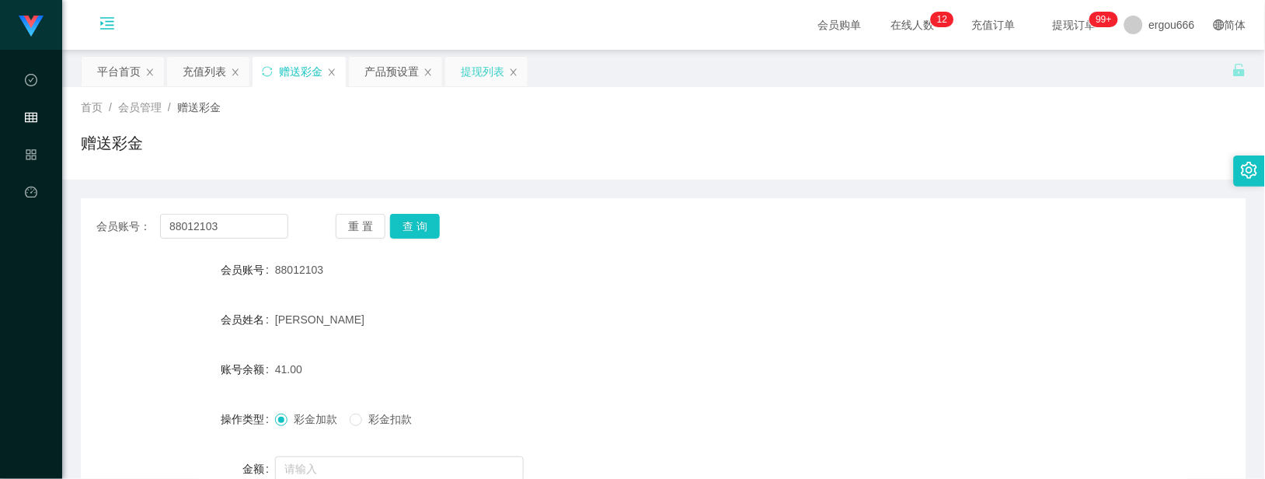
click at [469, 66] on div "提现列表" at bounding box center [483, 72] width 44 height 30
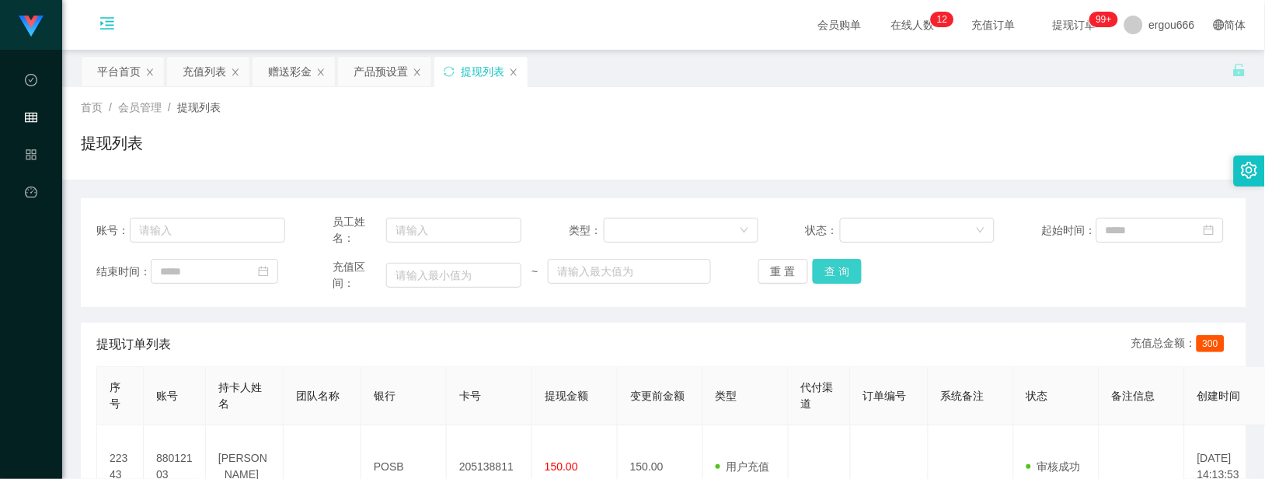
click at [836, 270] on button "查 询" at bounding box center [838, 271] width 50 height 25
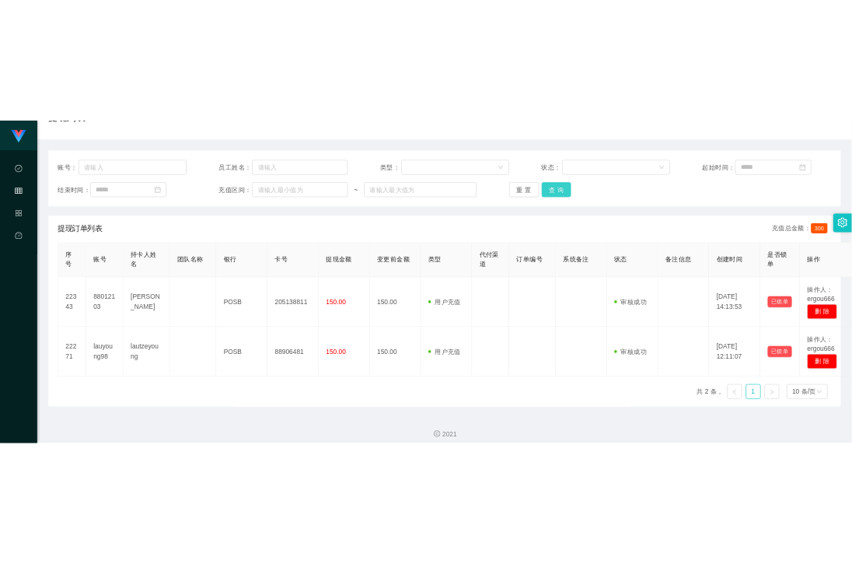
scroll to position [124, 0]
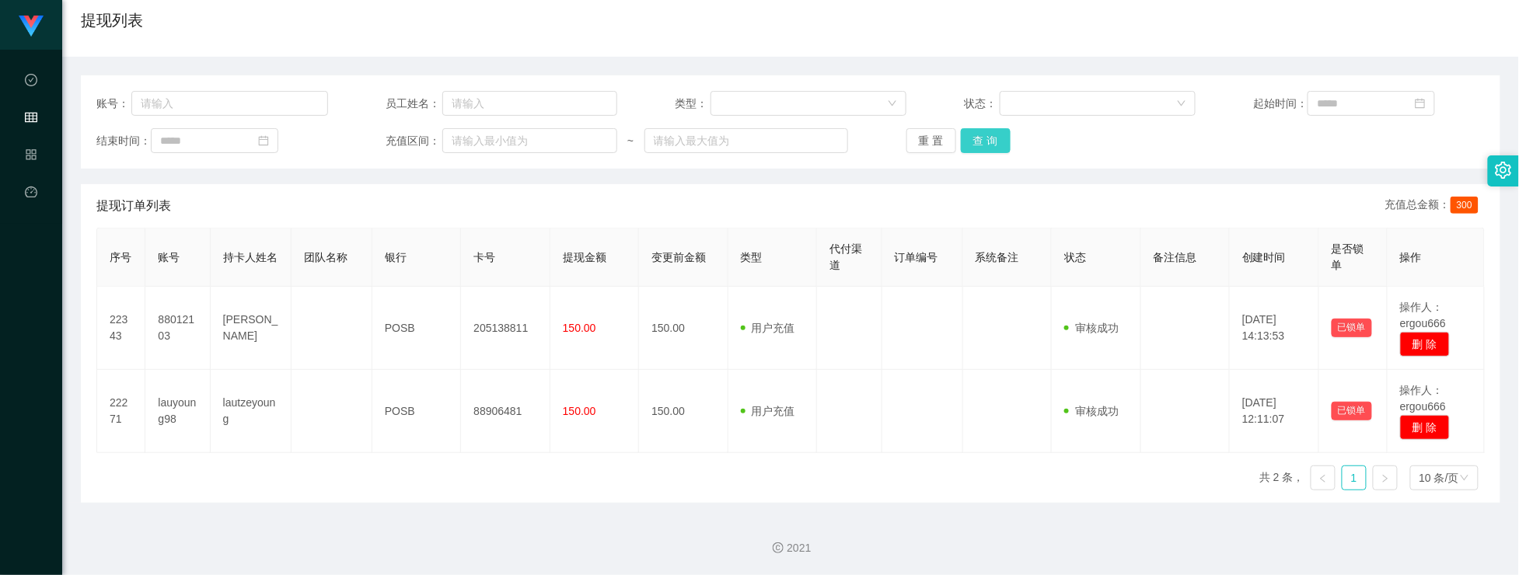
click at [984, 140] on button "查 询" at bounding box center [986, 140] width 50 height 25
click at [984, 138] on button "查 询" at bounding box center [986, 140] width 50 height 25
click at [6, 417] on div "代理端 数据中心 会员管理 产品管理 平台首页" at bounding box center [31, 287] width 62 height 575
